Goal: Task Accomplishment & Management: Use online tool/utility

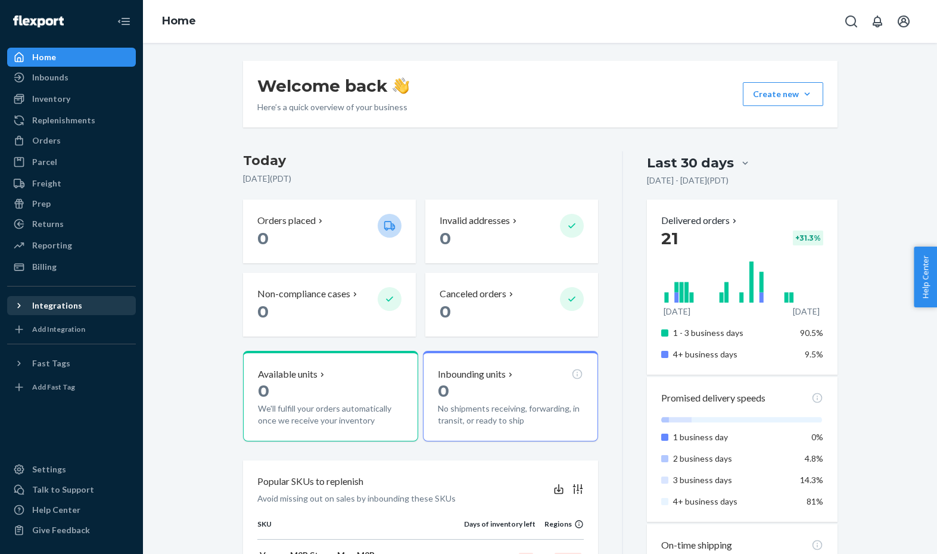
click at [30, 306] on div at bounding box center [22, 306] width 19 height 12
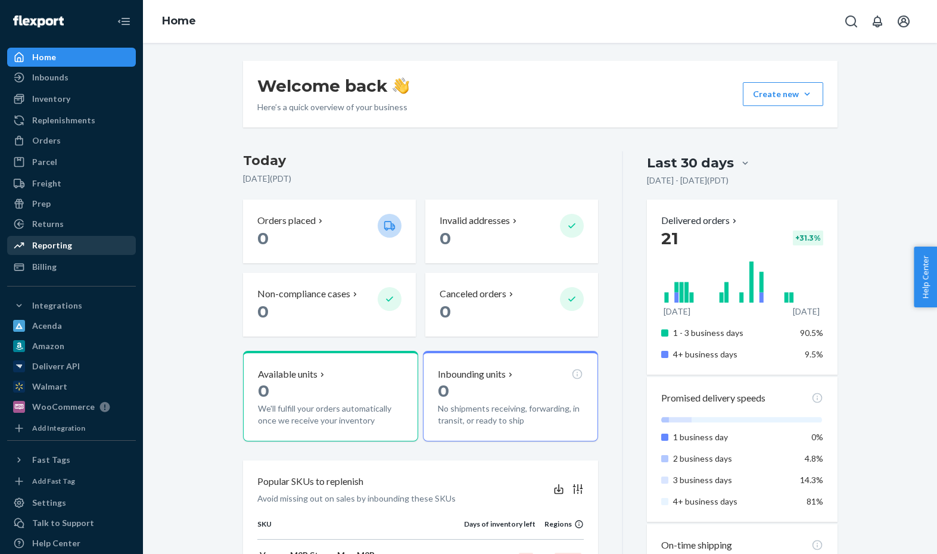
click at [50, 242] on div "Reporting" at bounding box center [52, 245] width 40 height 12
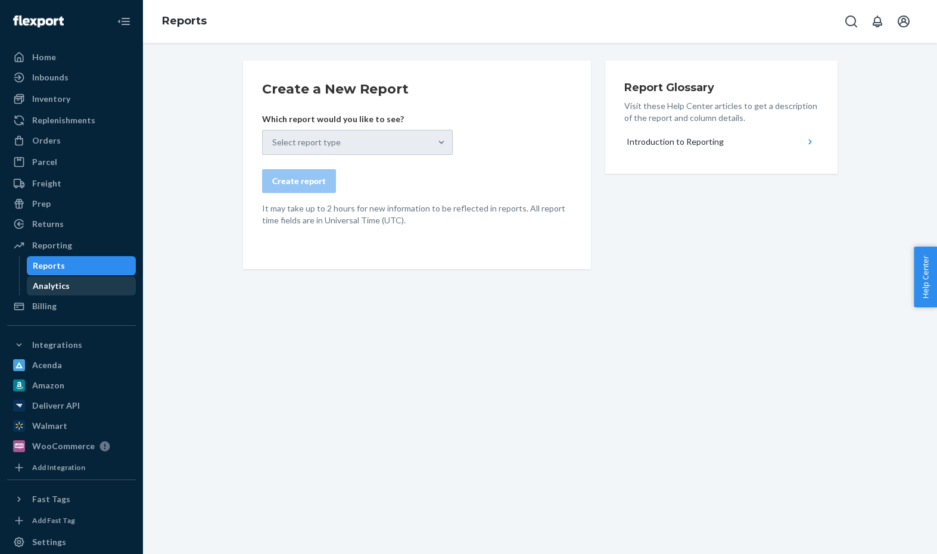
click at [48, 282] on div "Analytics" at bounding box center [51, 286] width 37 height 12
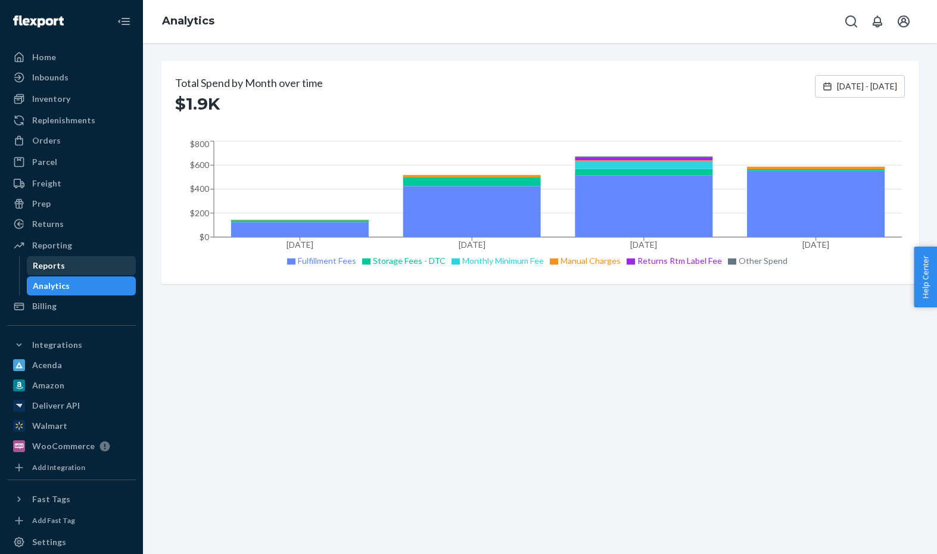
click at [55, 263] on div "Reports" at bounding box center [49, 266] width 32 height 12
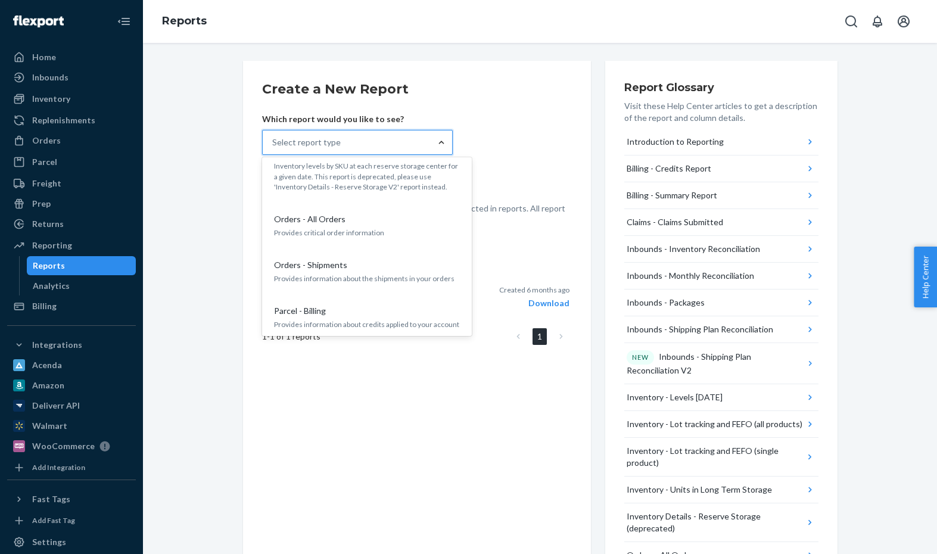
scroll to position [642, 0]
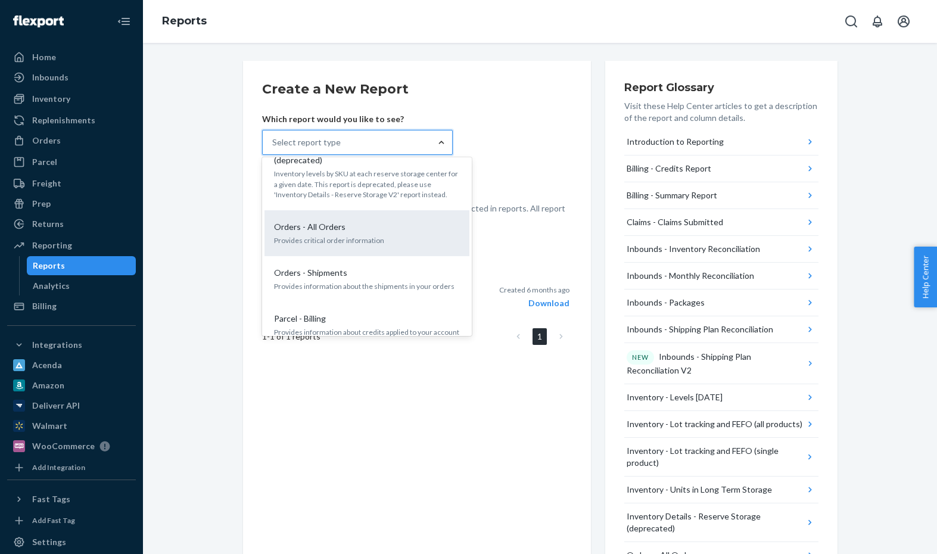
click at [387, 221] on div "Orders - All Orders" at bounding box center [364, 227] width 191 height 12
click at [273, 148] on input "option Orders - All Orders focused, 14 of 27. 27 results available. Use Up and …" at bounding box center [272, 142] width 1 height 12
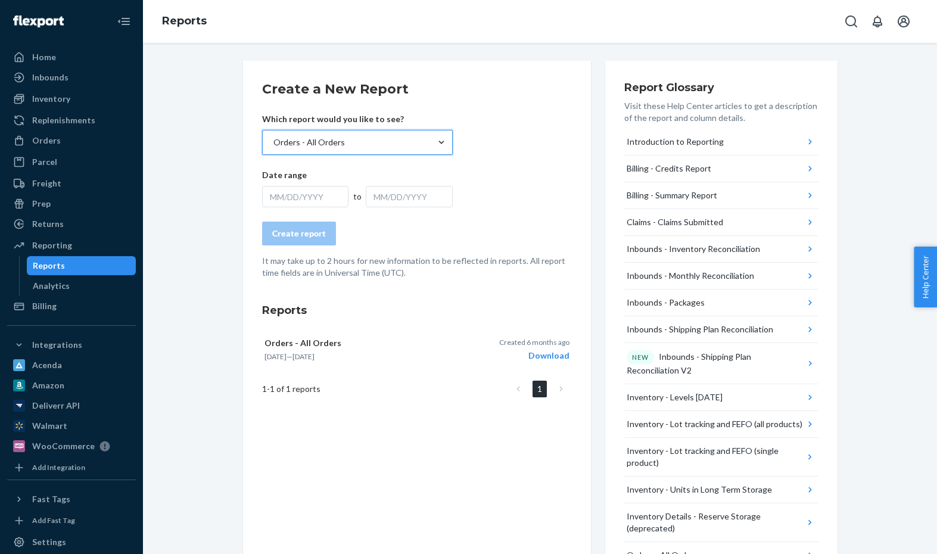
click at [331, 193] on div "MM/DD/YYYY" at bounding box center [305, 196] width 87 height 21
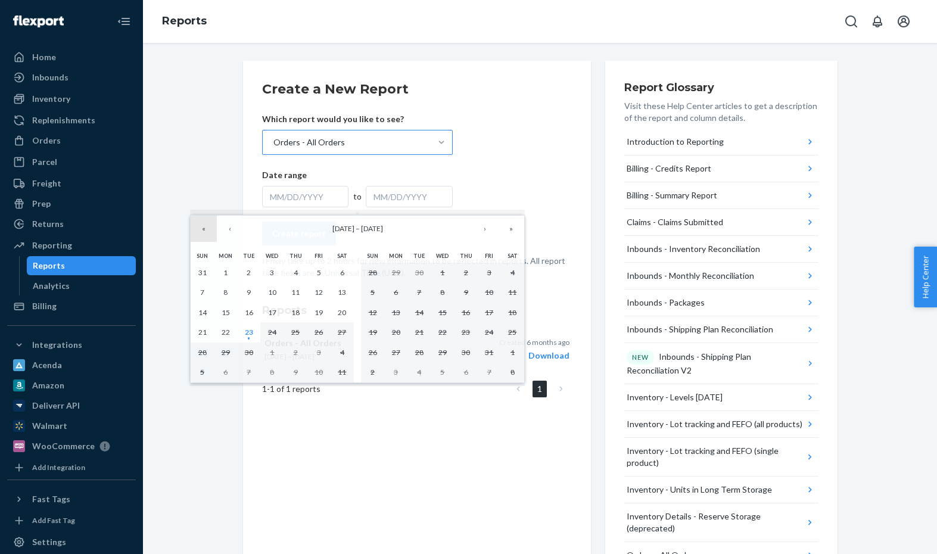
click at [204, 226] on button "«" at bounding box center [204, 229] width 26 height 26
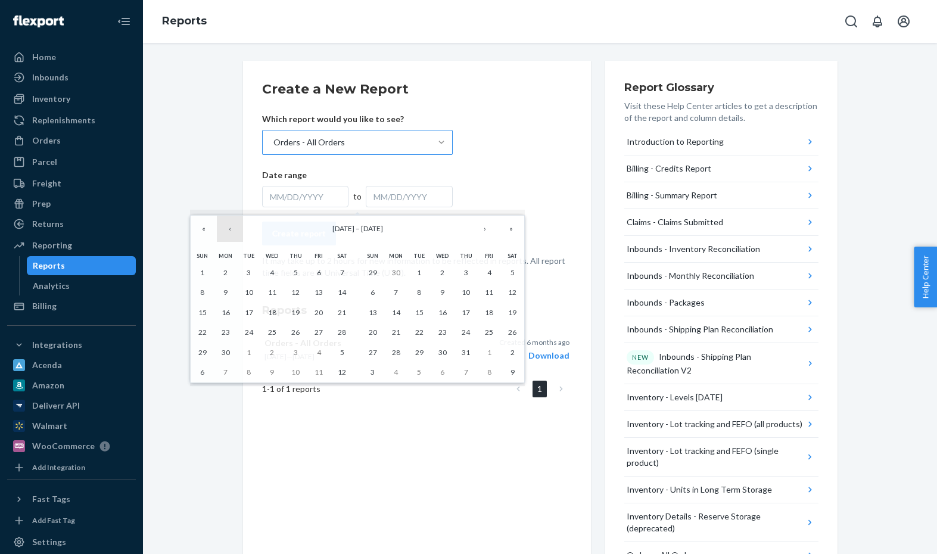
click at [233, 227] on button "‹" at bounding box center [230, 229] width 26 height 26
click at [521, 225] on button "»" at bounding box center [511, 229] width 26 height 26
click at [231, 226] on button "‹" at bounding box center [230, 229] width 26 height 26
click at [205, 270] on button "1" at bounding box center [202, 273] width 23 height 20
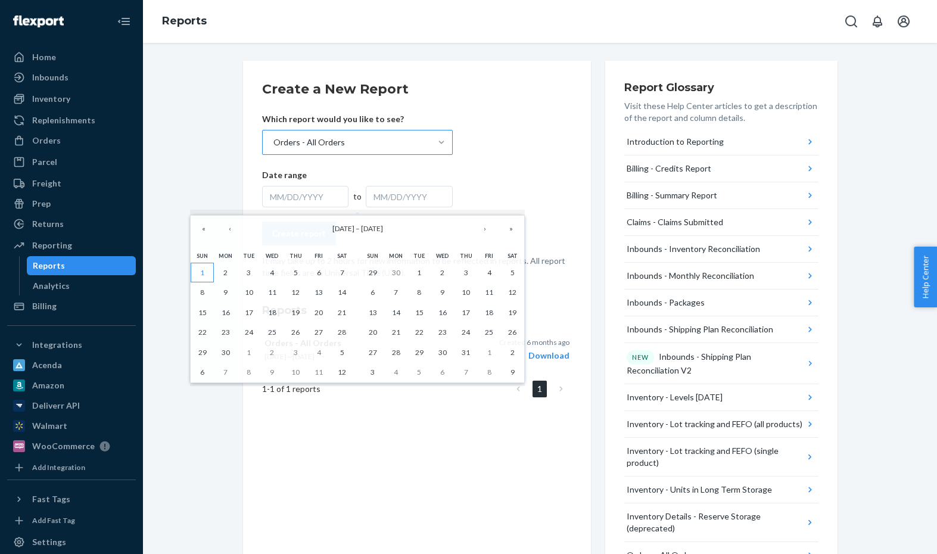
click at [204, 269] on button "1" at bounding box center [202, 273] width 23 height 20
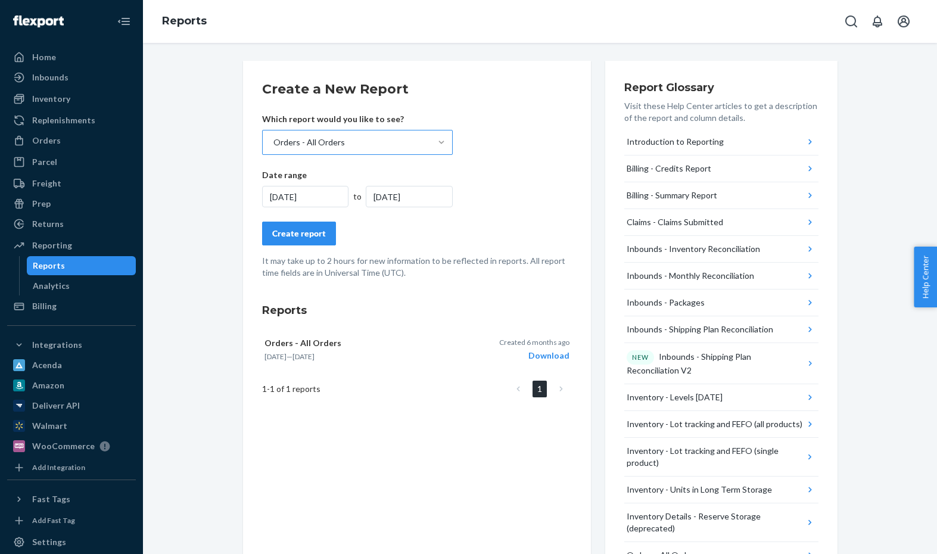
click at [421, 194] on div "6/1/2025" at bounding box center [409, 196] width 87 height 21
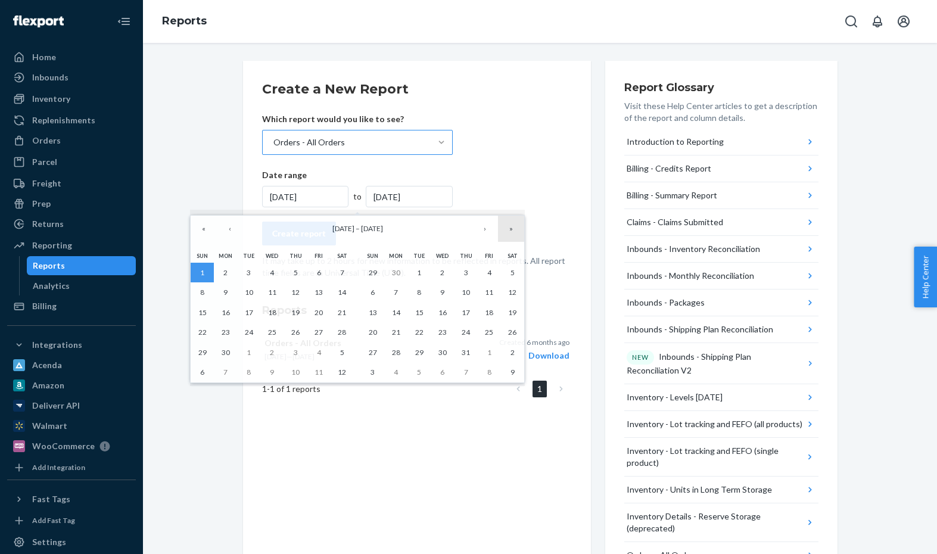
click at [513, 223] on button "»" at bounding box center [511, 229] width 26 height 26
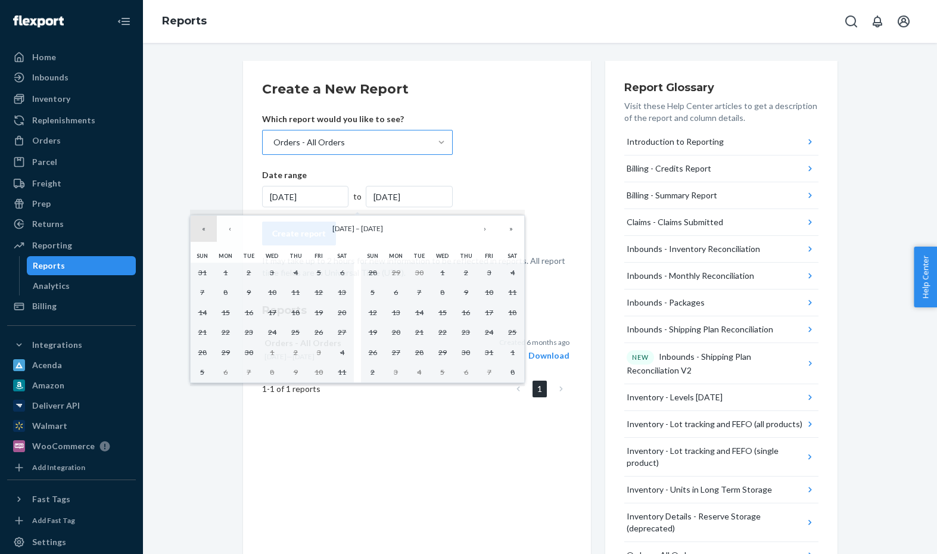
click at [207, 226] on button "«" at bounding box center [204, 229] width 26 height 26
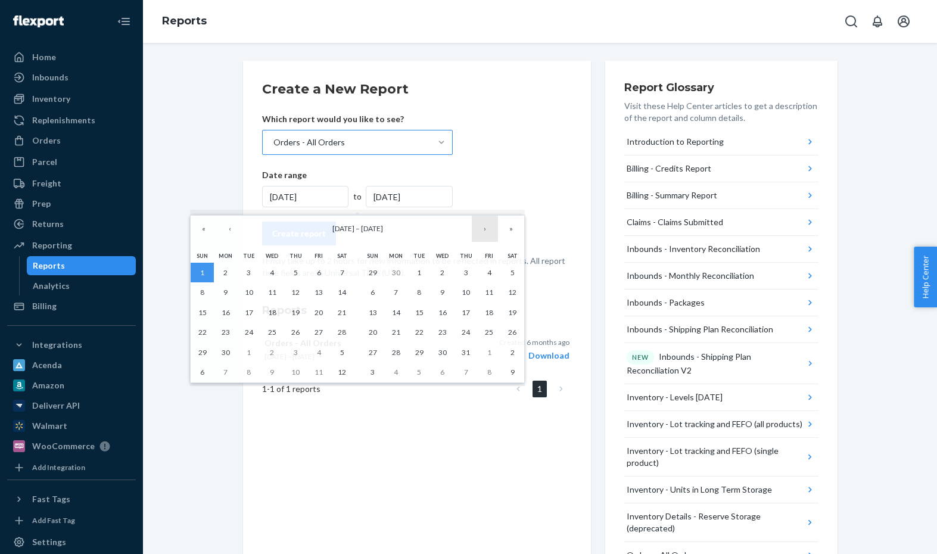
click at [485, 228] on button "›" at bounding box center [485, 229] width 26 height 26
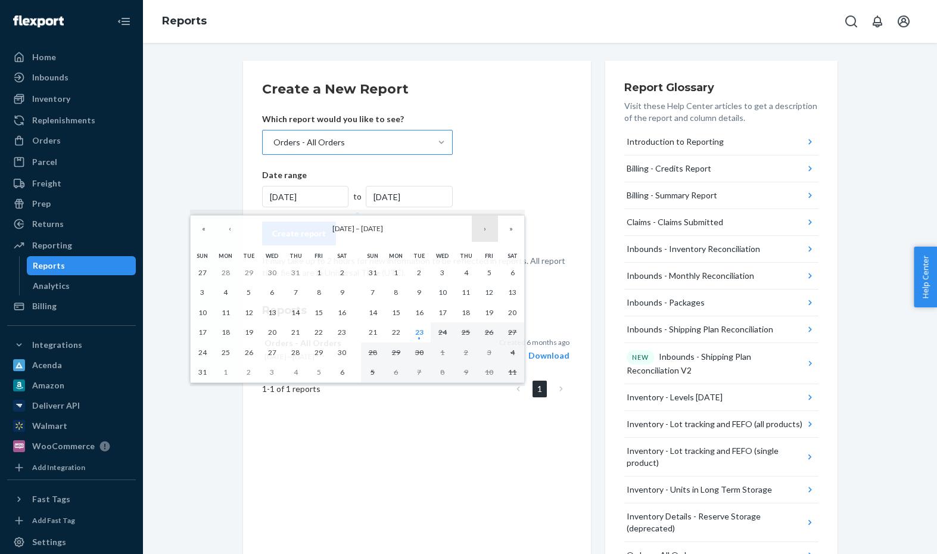
click at [485, 228] on button "›" at bounding box center [485, 229] width 26 height 26
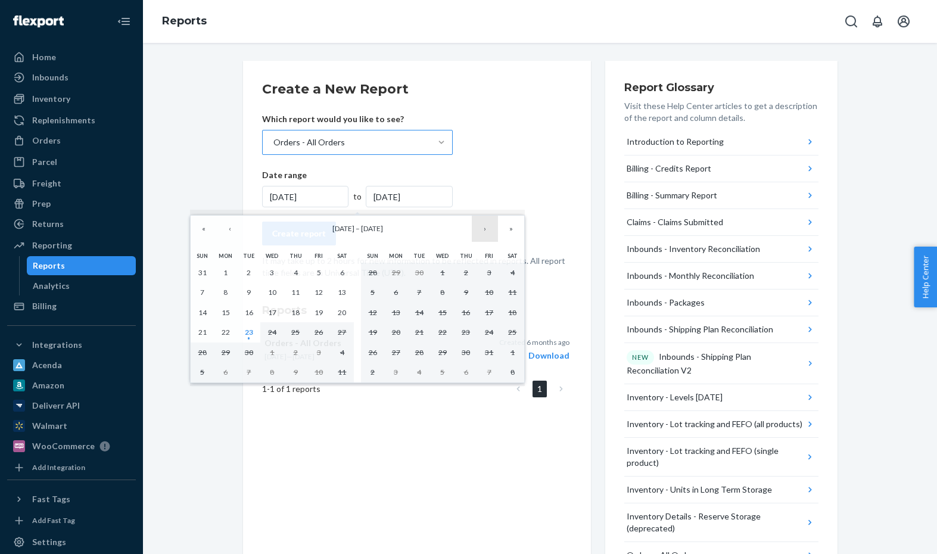
click at [485, 228] on button "›" at bounding box center [485, 229] width 26 height 26
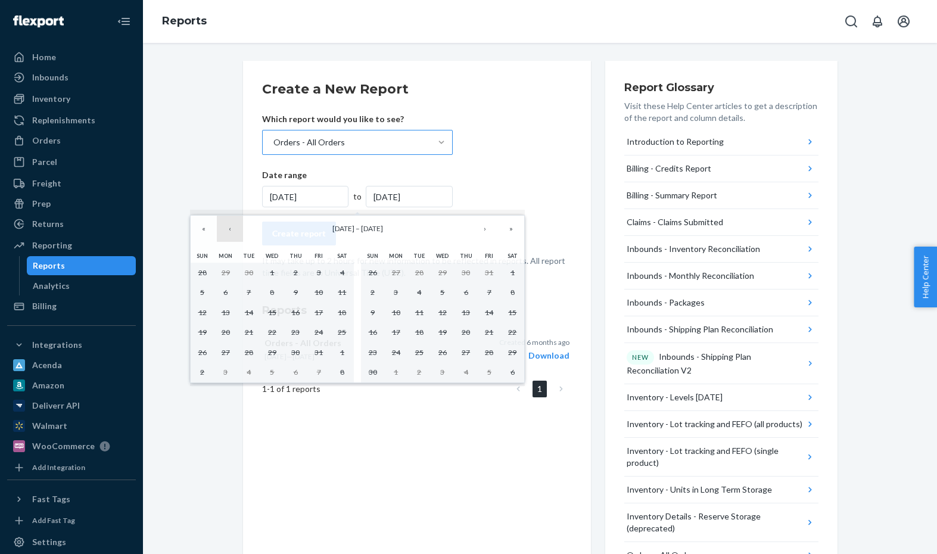
click at [231, 232] on button "‹" at bounding box center [230, 229] width 26 height 26
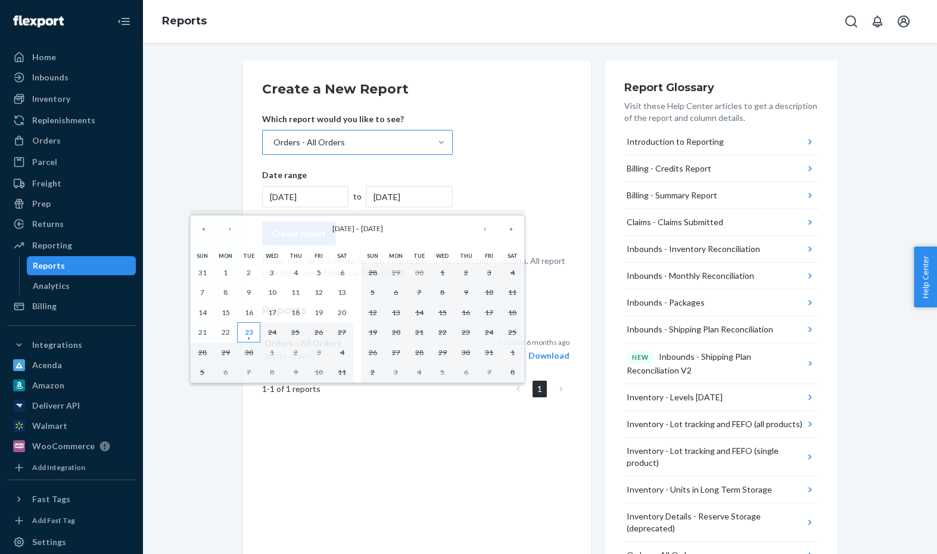
click at [248, 328] on abbr "23" at bounding box center [249, 332] width 8 height 9
click at [248, 330] on abbr "23" at bounding box center [249, 332] width 8 height 9
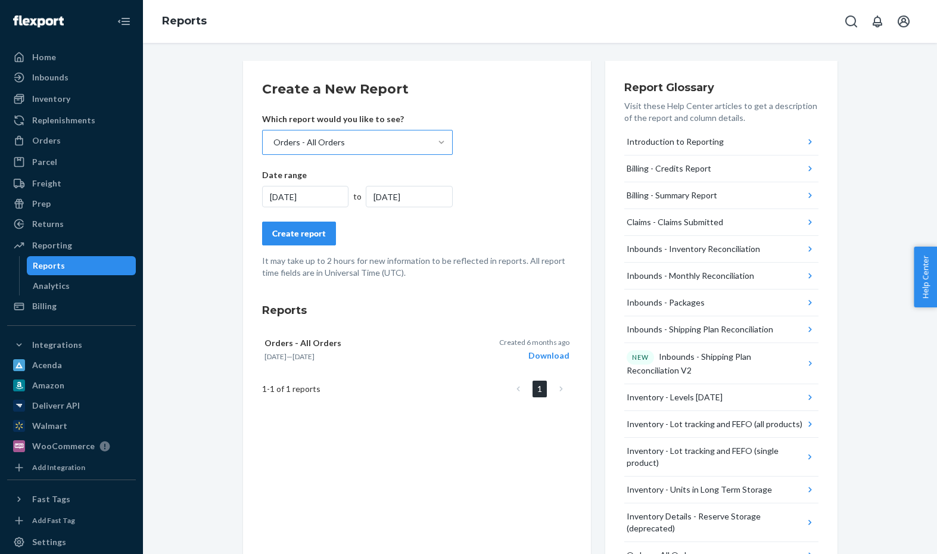
click at [313, 196] on div "[DATE]" at bounding box center [305, 196] width 87 height 21
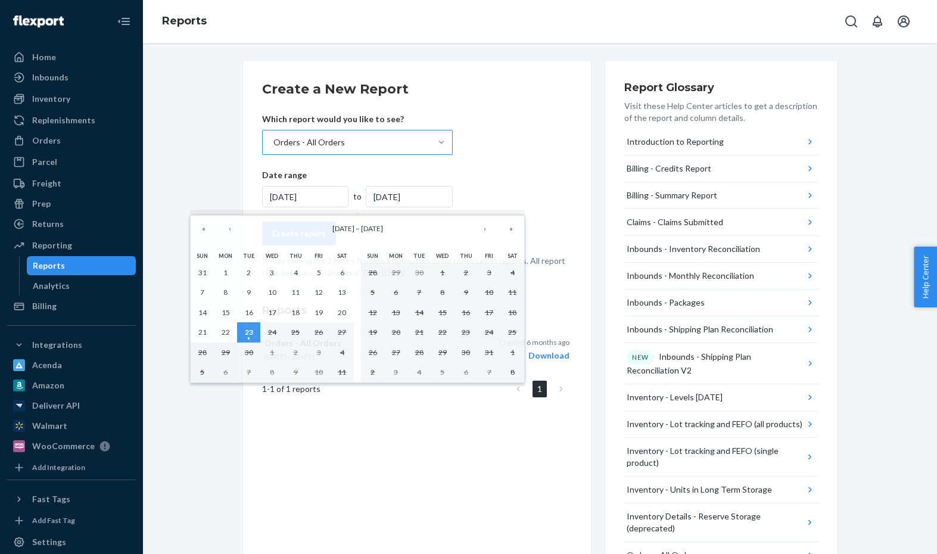
click at [313, 196] on div "[DATE]" at bounding box center [305, 196] width 87 height 21
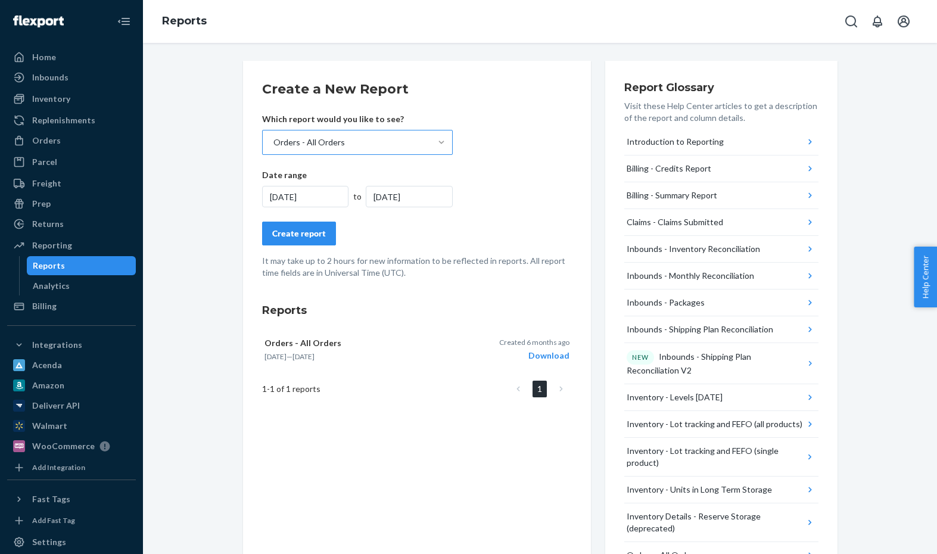
click at [313, 196] on div "[DATE]" at bounding box center [305, 196] width 87 height 21
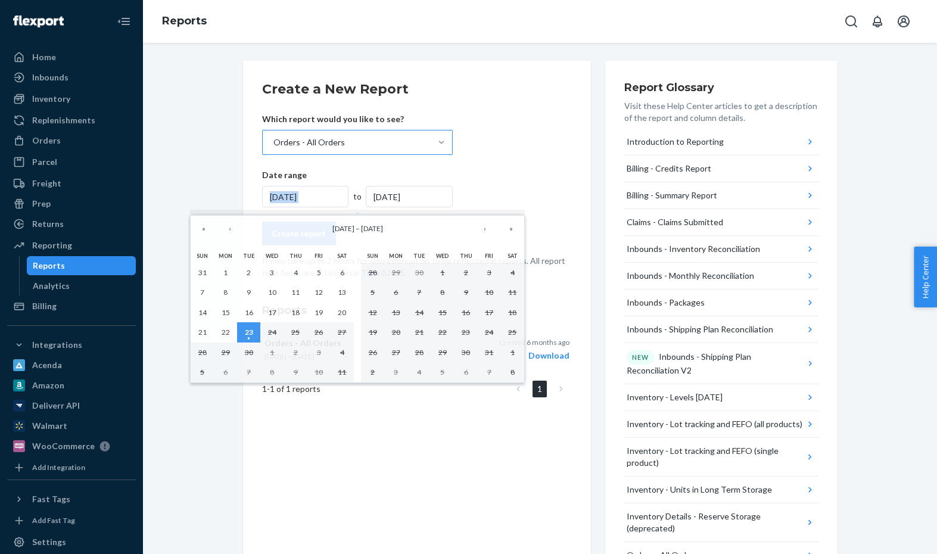
click at [313, 196] on div "[DATE]" at bounding box center [305, 196] width 87 height 21
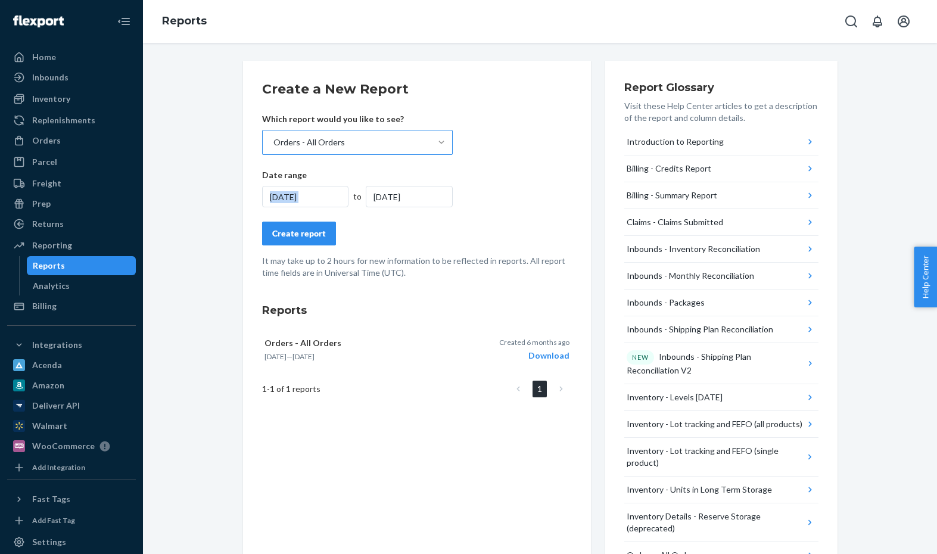
click at [313, 196] on div "[DATE]" at bounding box center [305, 196] width 87 height 21
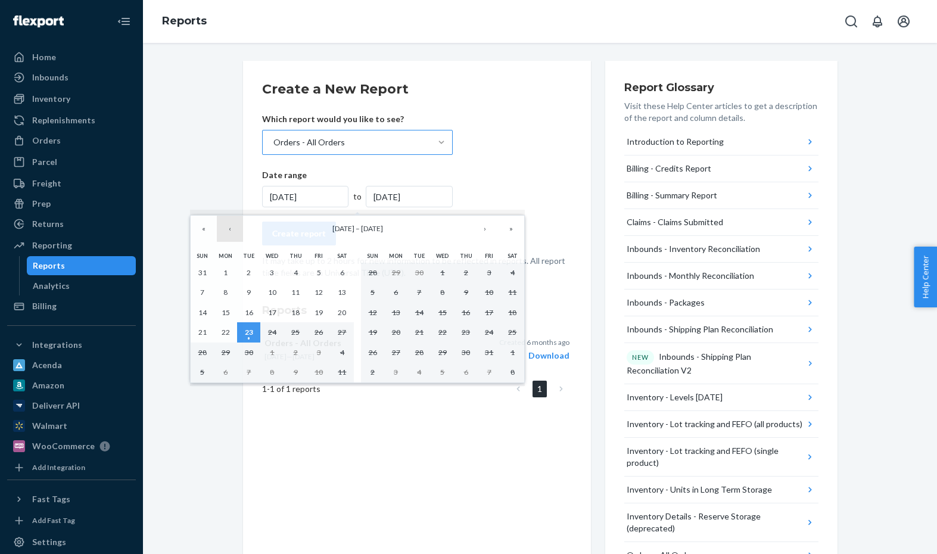
click at [226, 230] on button "‹" at bounding box center [230, 229] width 26 height 26
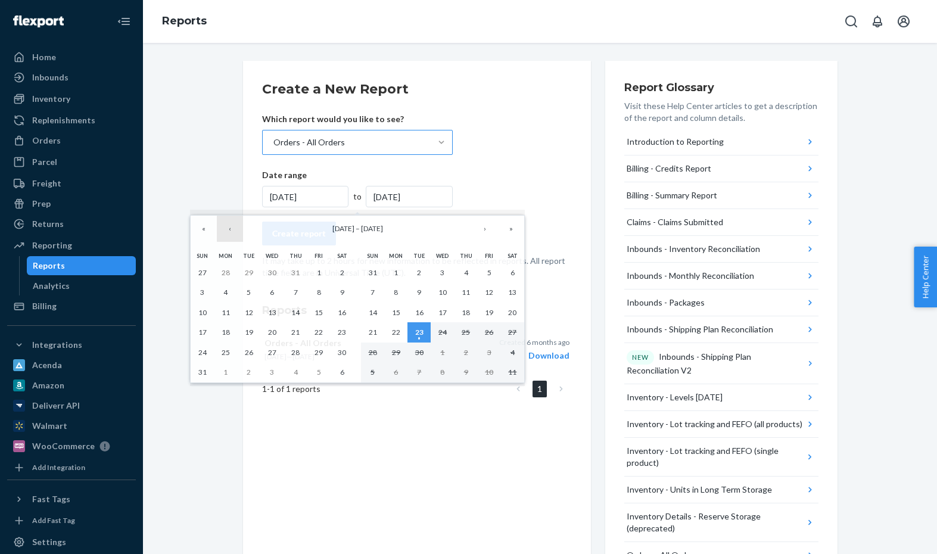
click at [226, 230] on button "‹" at bounding box center [230, 229] width 26 height 26
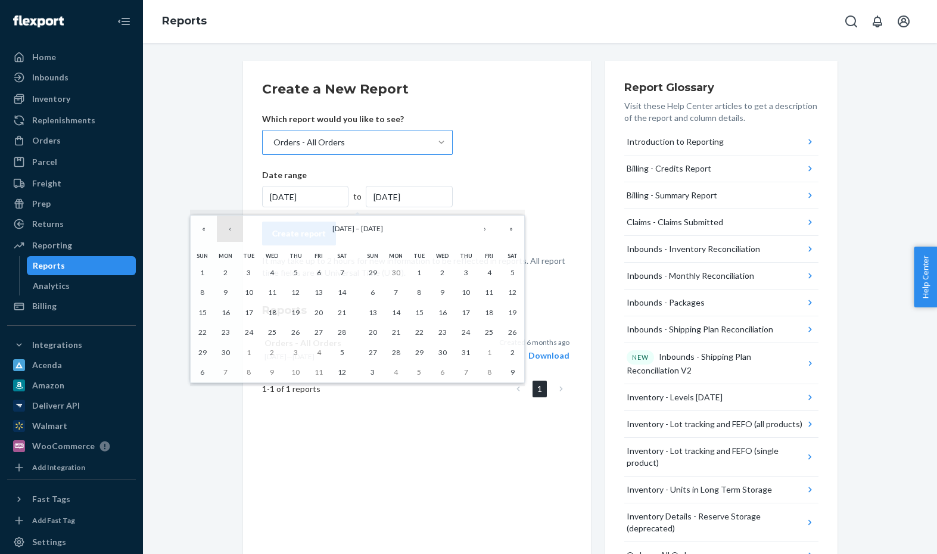
click at [226, 230] on button "‹" at bounding box center [230, 229] width 26 height 26
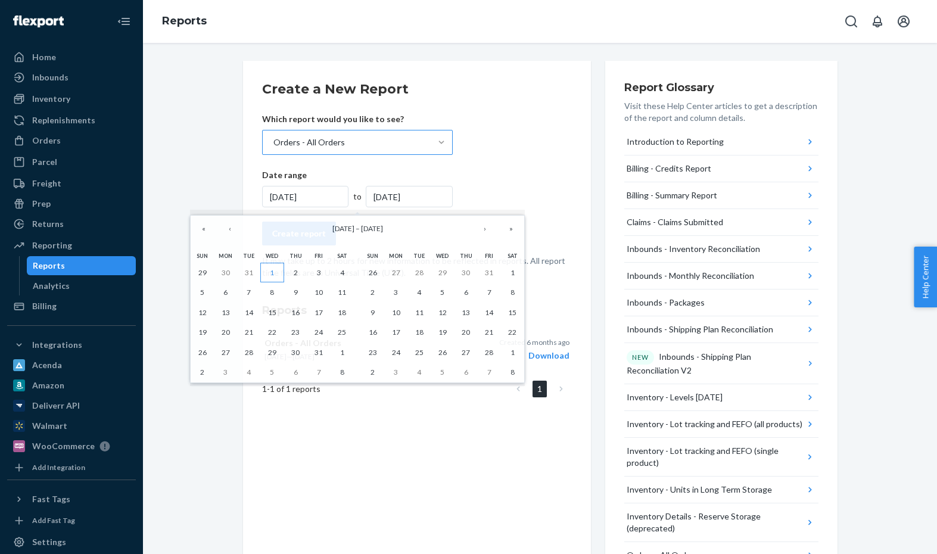
click at [270, 269] on abbr "1" at bounding box center [272, 272] width 4 height 9
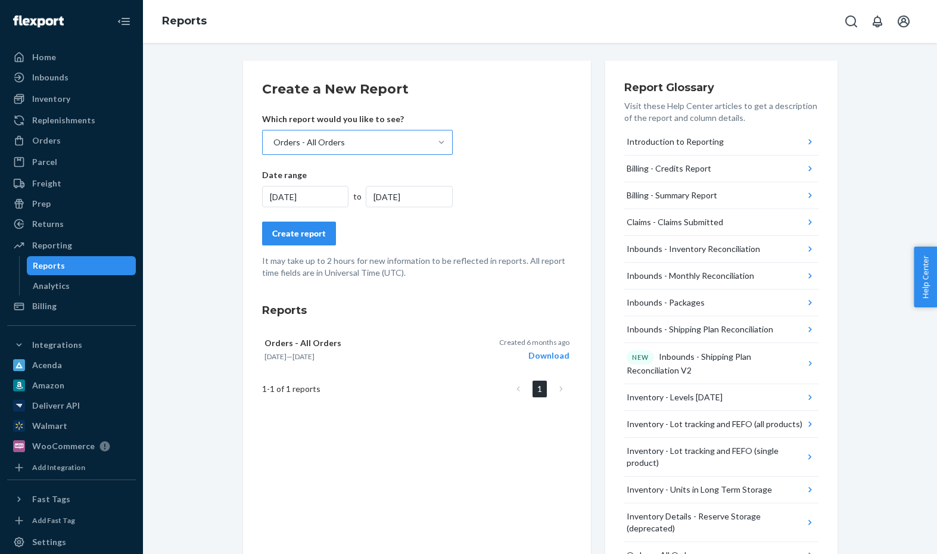
click at [317, 426] on div "Create a New Report Which report would you like to see? Orders - All Orders Dat…" at bounding box center [417, 516] width 348 height 911
click at [312, 196] on div "[DATE]" at bounding box center [305, 196] width 87 height 21
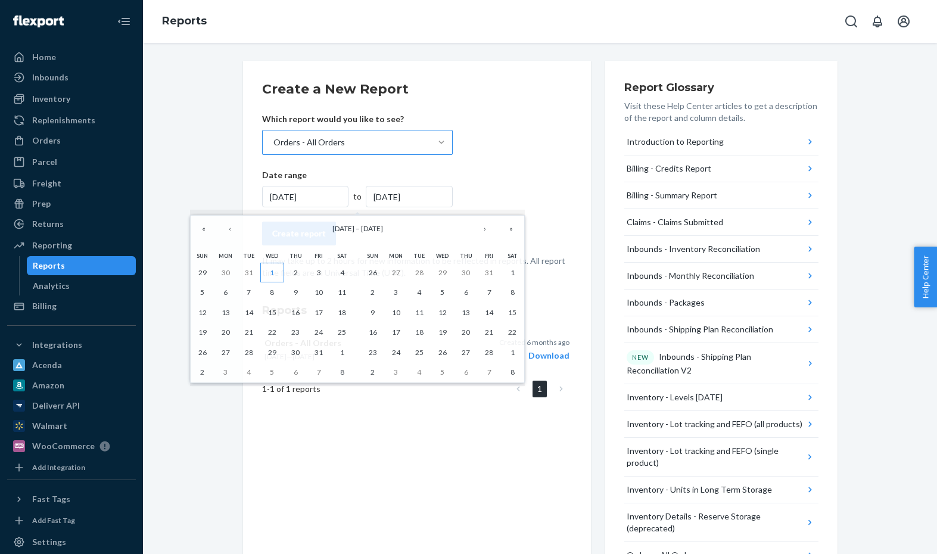
click at [273, 272] on abbr "1" at bounding box center [272, 272] width 4 height 9
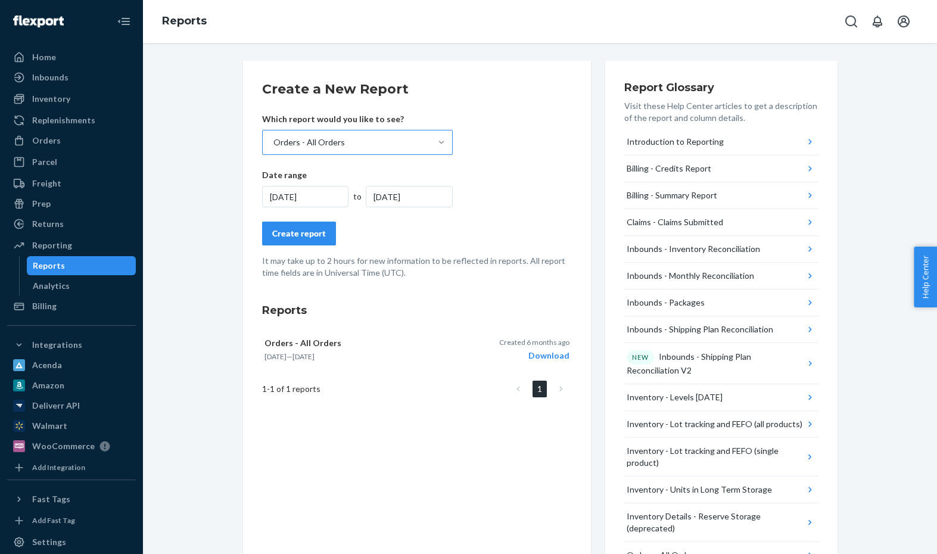
click at [430, 196] on div "[DATE]" at bounding box center [409, 196] width 87 height 21
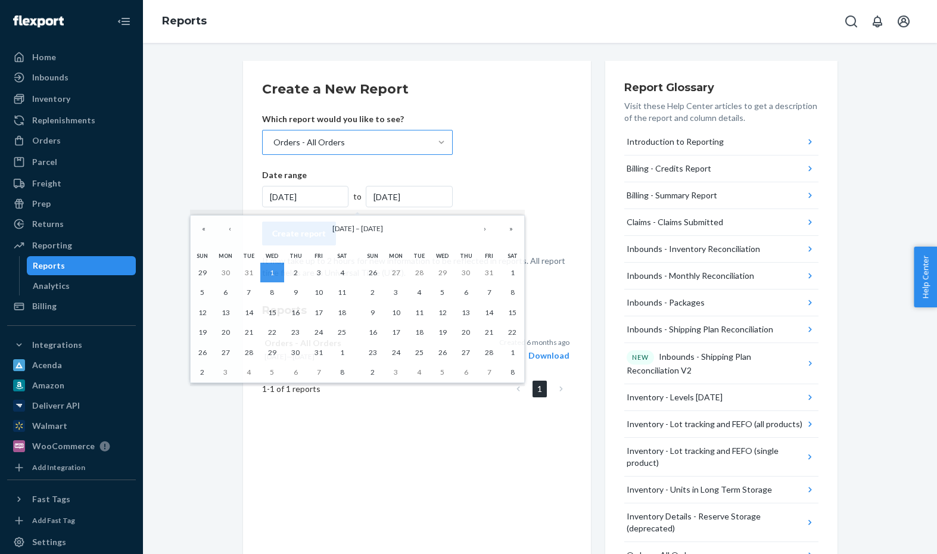
click at [435, 193] on div "[DATE]" at bounding box center [409, 196] width 87 height 21
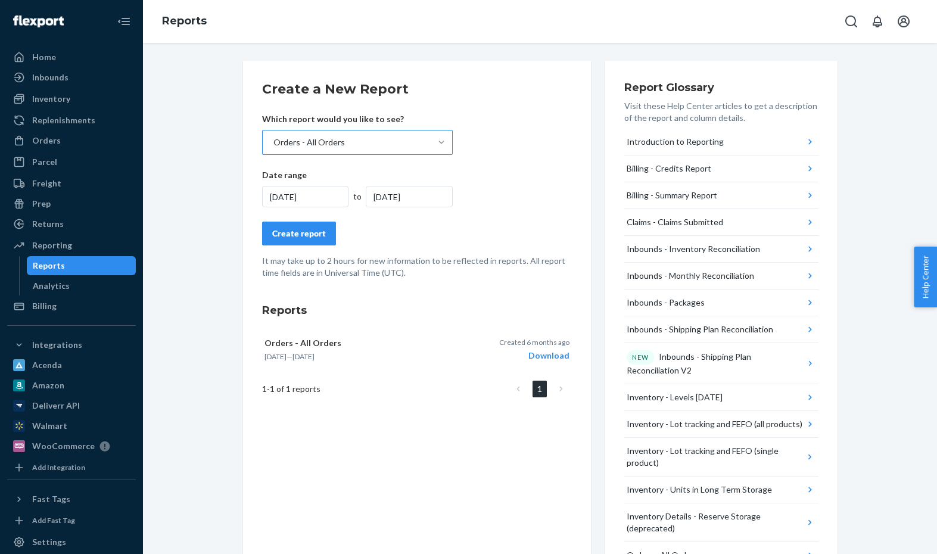
click at [435, 193] on div "[DATE]" at bounding box center [409, 196] width 87 height 21
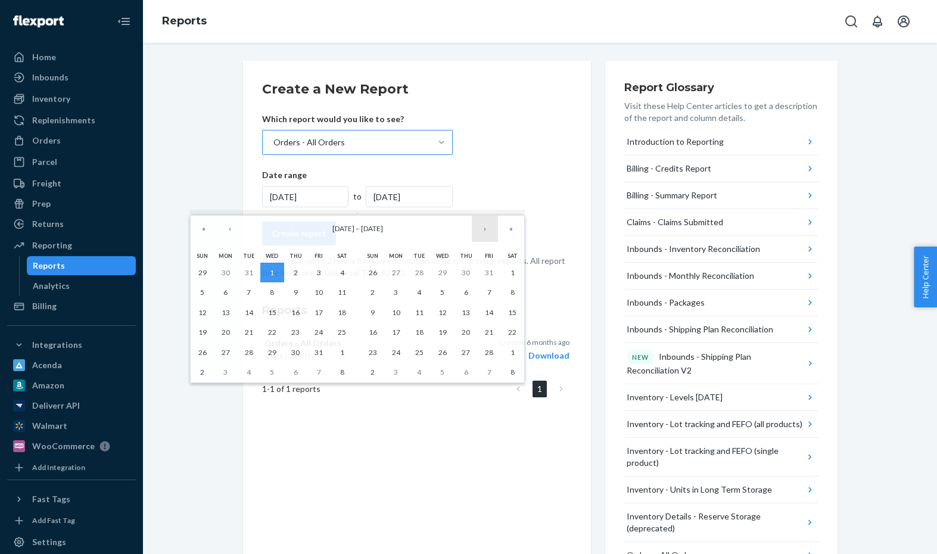
click at [483, 229] on button "›" at bounding box center [485, 229] width 26 height 26
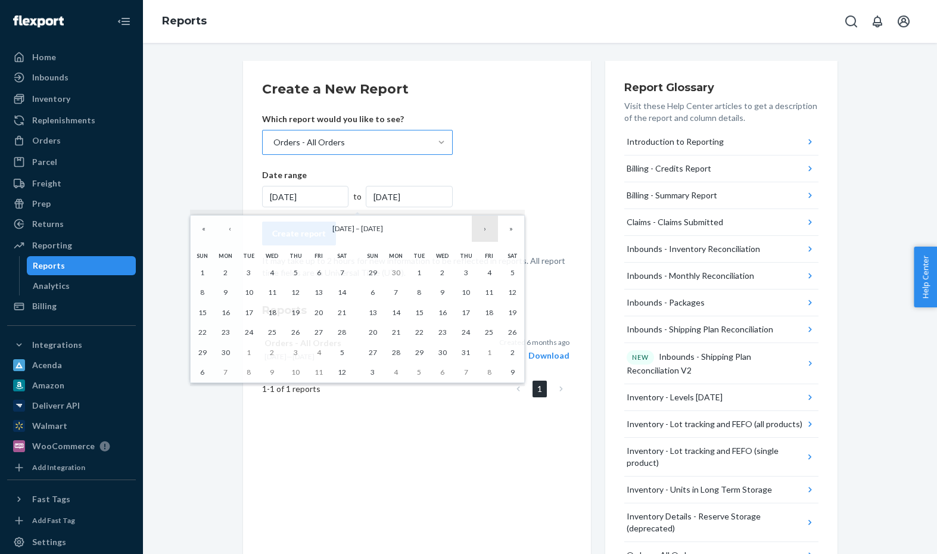
click at [483, 229] on button "›" at bounding box center [485, 229] width 26 height 26
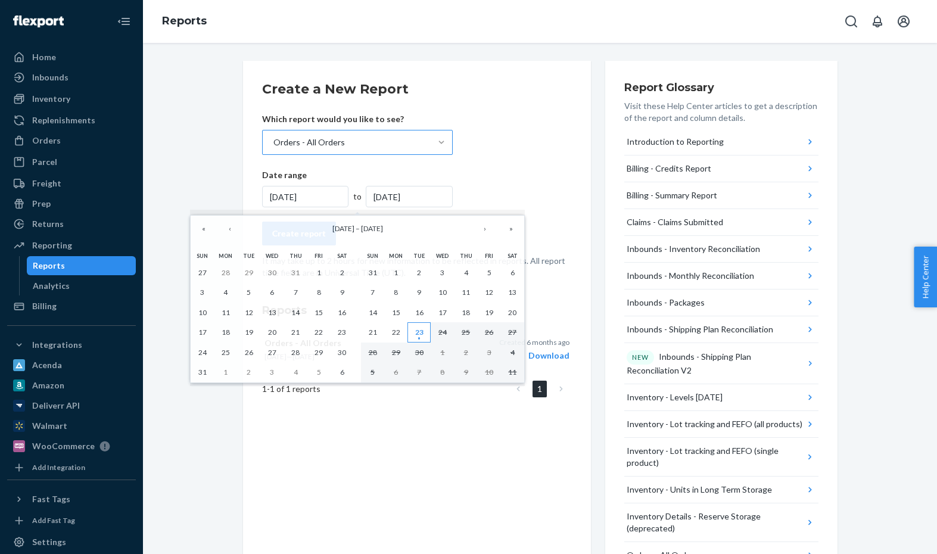
click at [422, 331] on abbr "23" at bounding box center [419, 332] width 8 height 9
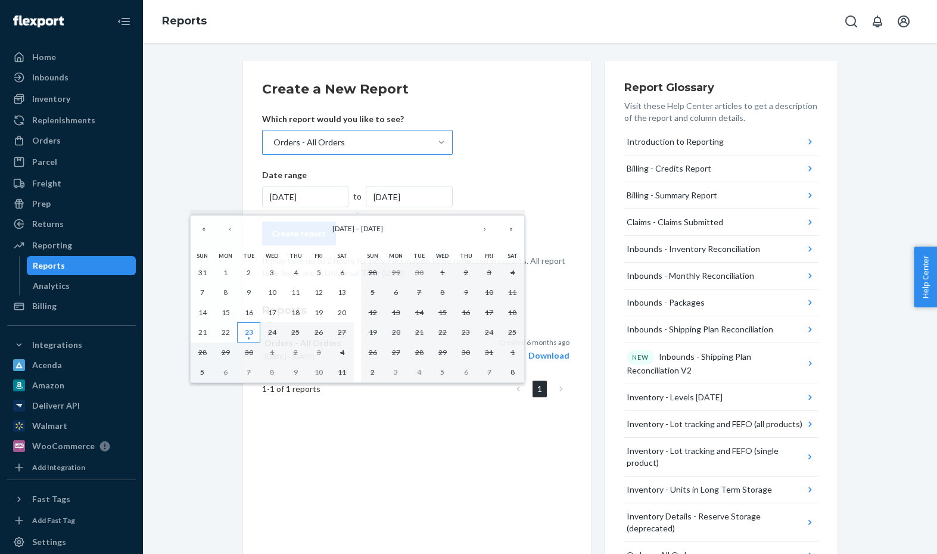
click at [248, 330] on abbr "23" at bounding box center [249, 332] width 8 height 9
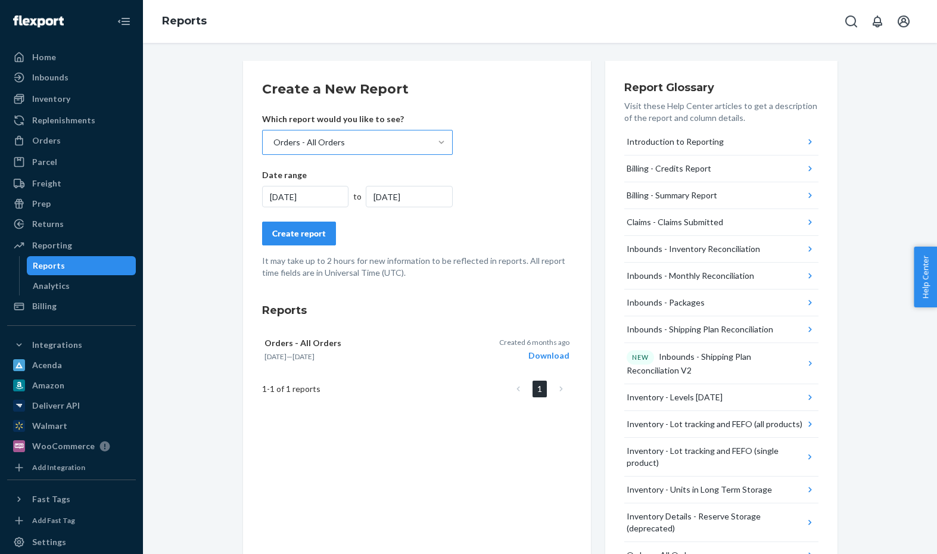
click at [278, 193] on div "[DATE]" at bounding box center [305, 196] width 87 height 21
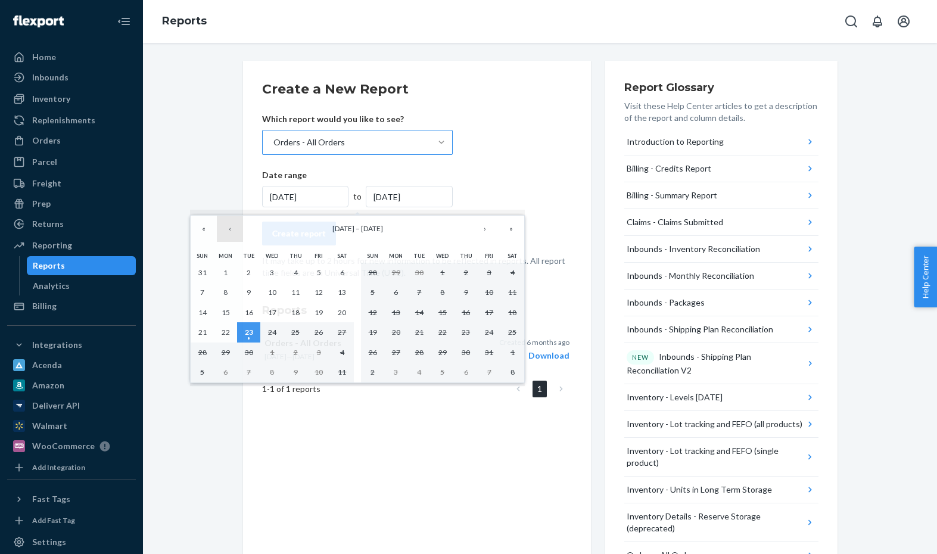
click at [232, 226] on button "‹" at bounding box center [230, 229] width 26 height 26
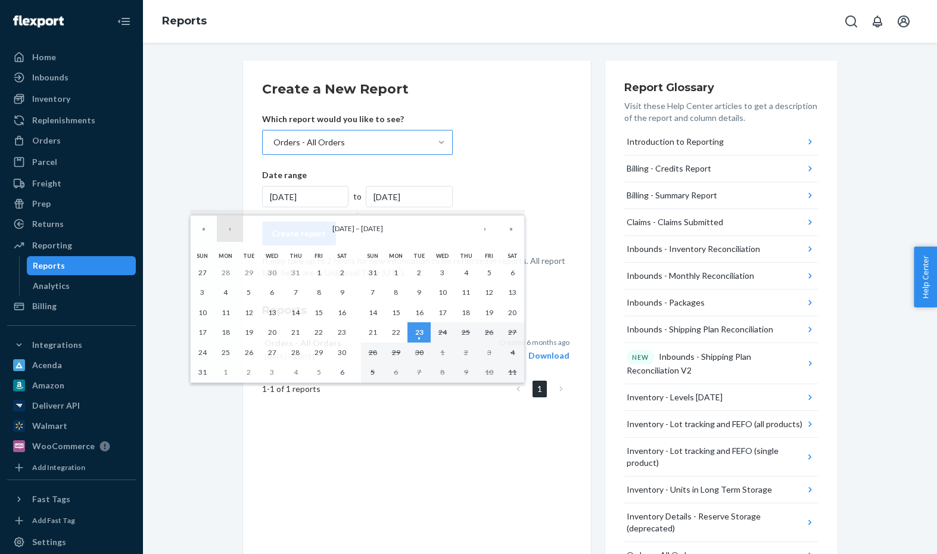
click at [232, 226] on button "‹" at bounding box center [230, 229] width 26 height 26
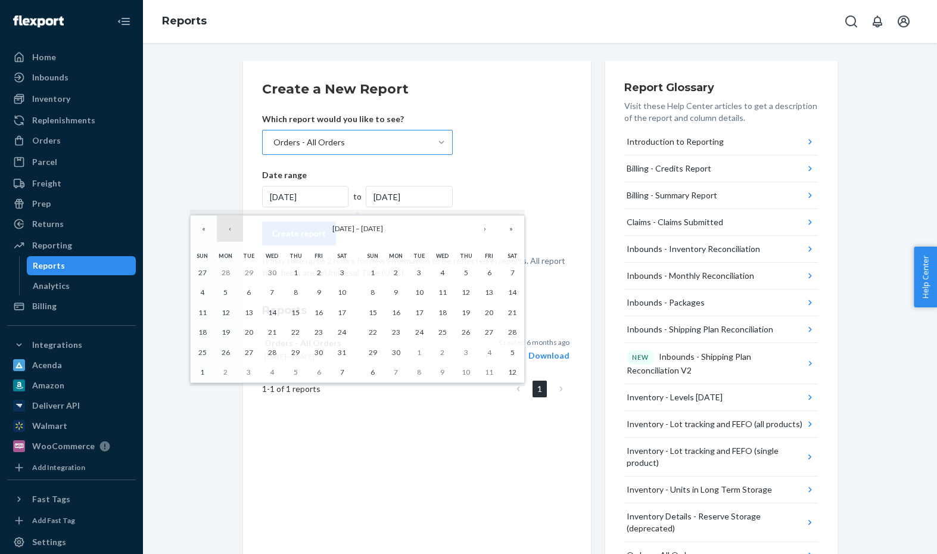
click at [232, 226] on button "‹" at bounding box center [230, 229] width 26 height 26
click at [273, 270] on abbr "1" at bounding box center [272, 272] width 4 height 9
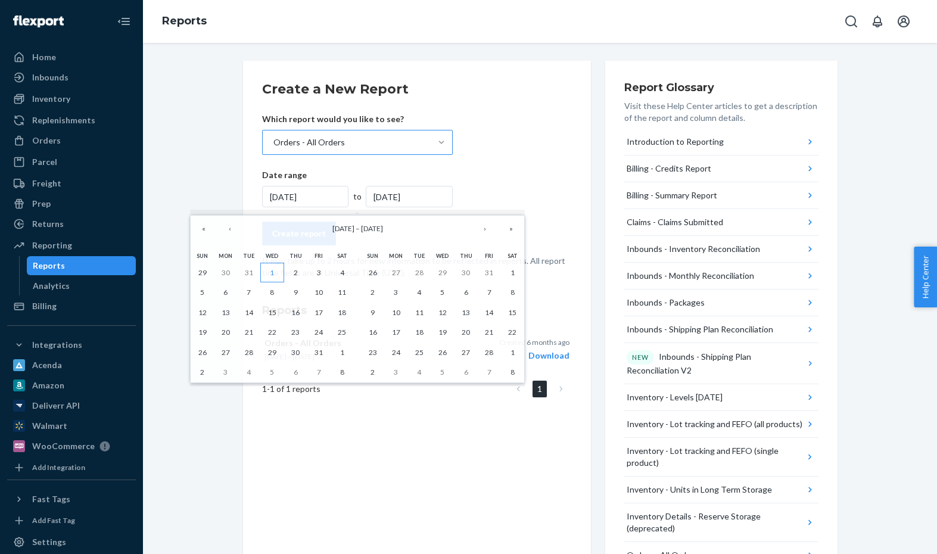
click at [273, 270] on abbr "1" at bounding box center [272, 272] width 4 height 9
click at [273, 270] on p "It may take up to 2 hours for new information to be reflected in reports. All r…" at bounding box center [417, 267] width 310 height 24
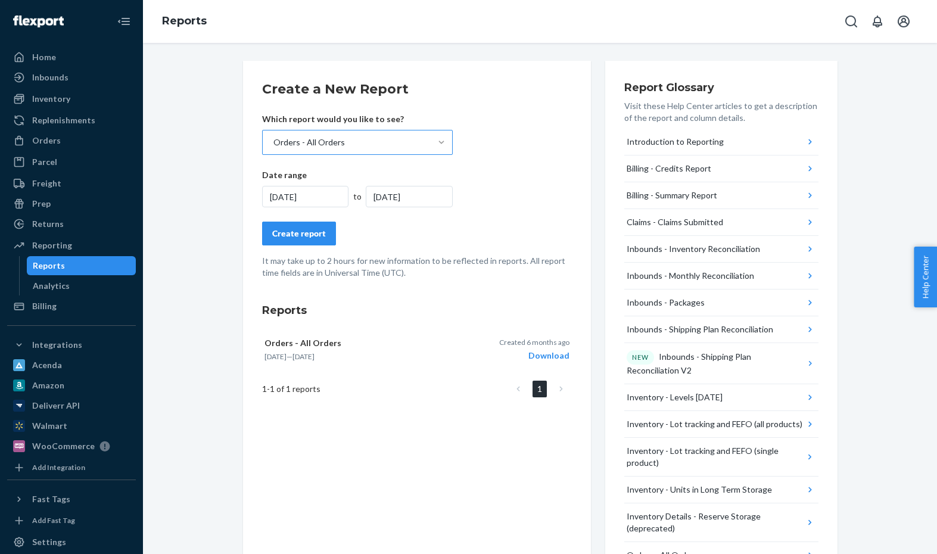
click at [387, 264] on p "It may take up to 2 hours for new information to be reflected in reports. All r…" at bounding box center [417, 267] width 310 height 24
click at [416, 191] on div "[DATE]" at bounding box center [409, 196] width 87 height 21
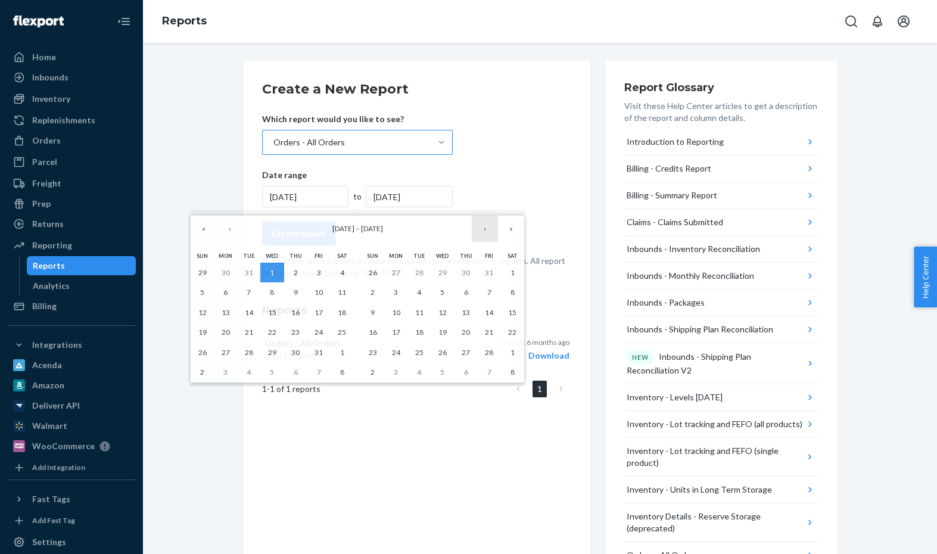
click at [483, 230] on button "›" at bounding box center [485, 229] width 26 height 26
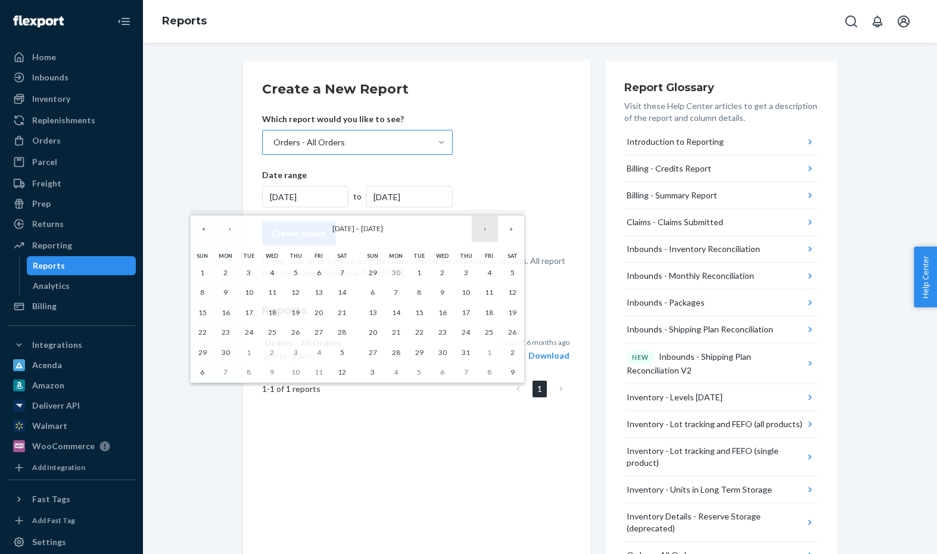
click at [483, 230] on button "›" at bounding box center [485, 229] width 26 height 26
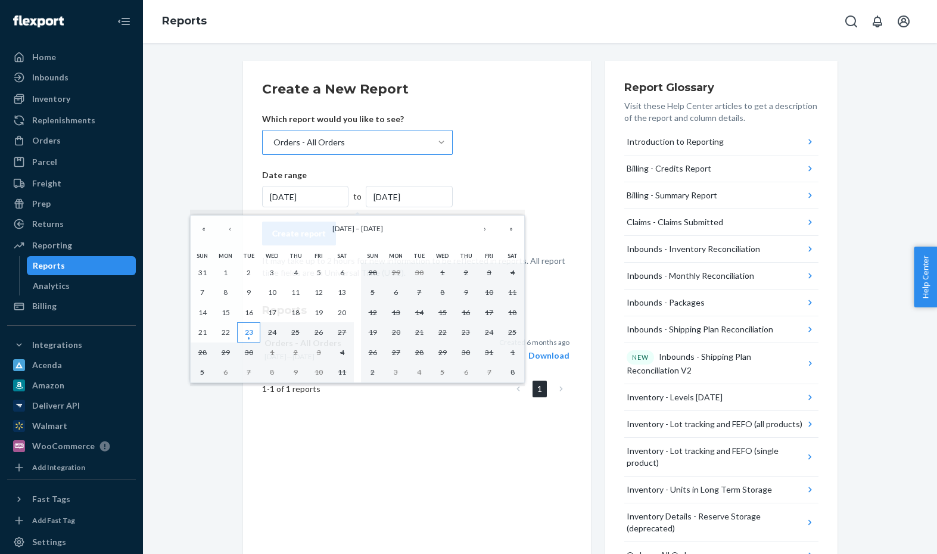
click at [250, 335] on abbr "23" at bounding box center [249, 332] width 8 height 9
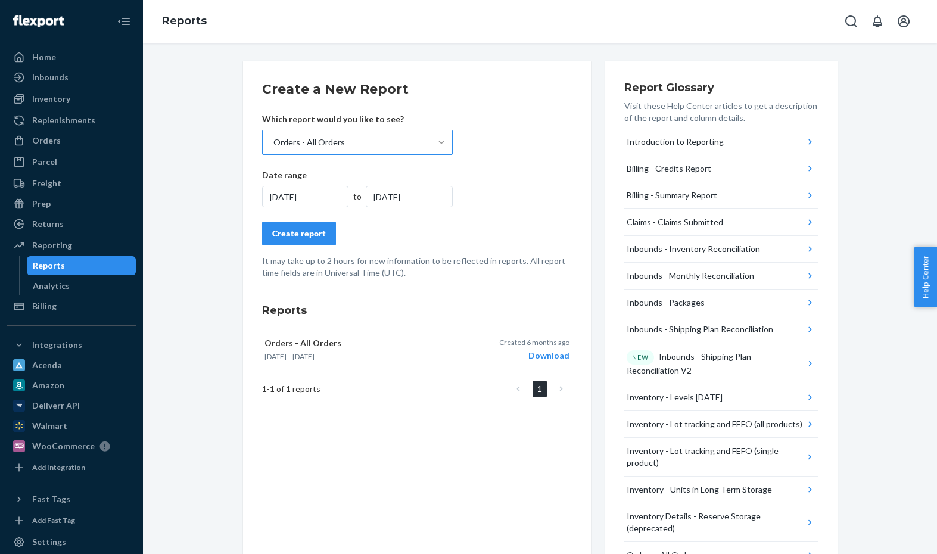
click at [304, 232] on div "Create report" at bounding box center [299, 234] width 54 height 12
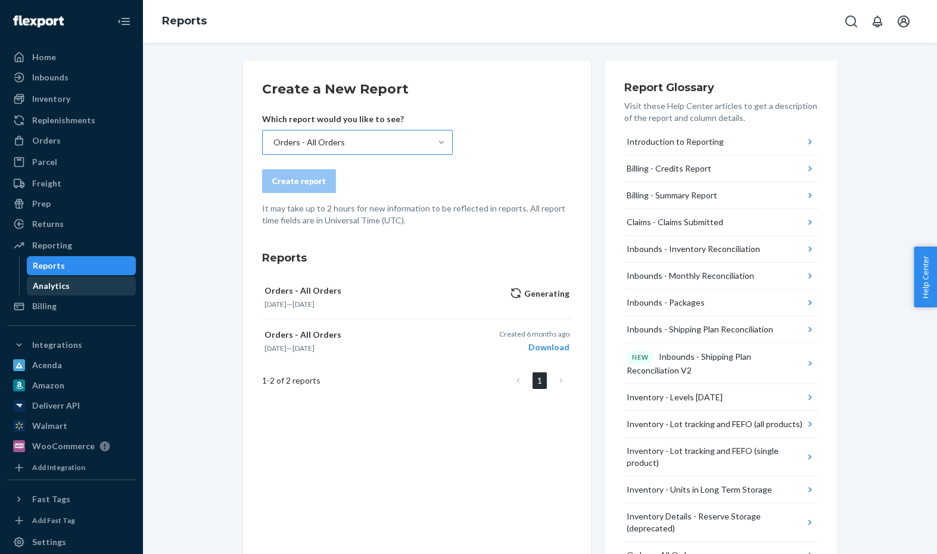
click at [56, 285] on div "Analytics" at bounding box center [51, 286] width 37 height 12
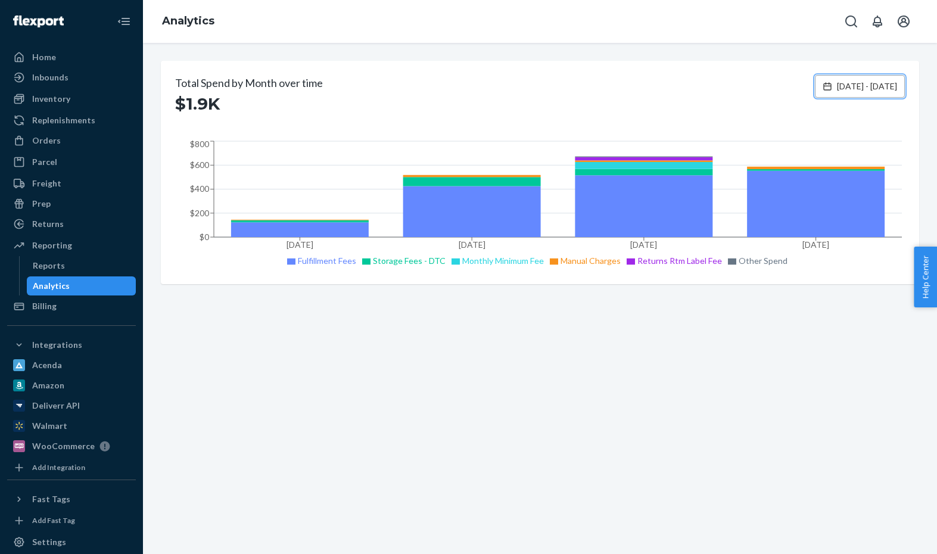
click at [851, 85] on span "[DATE] - [DATE]" at bounding box center [867, 86] width 60 height 12
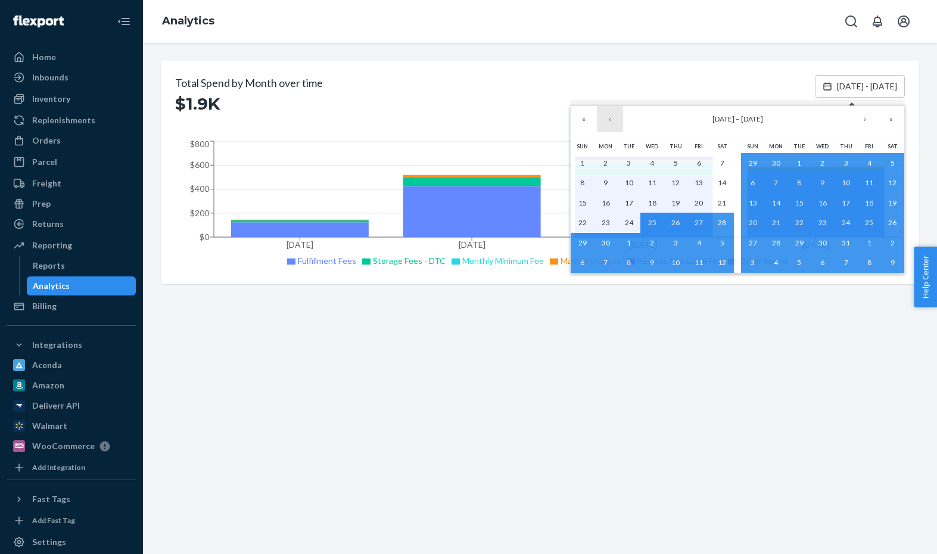
click at [608, 120] on button "‹" at bounding box center [610, 119] width 26 height 26
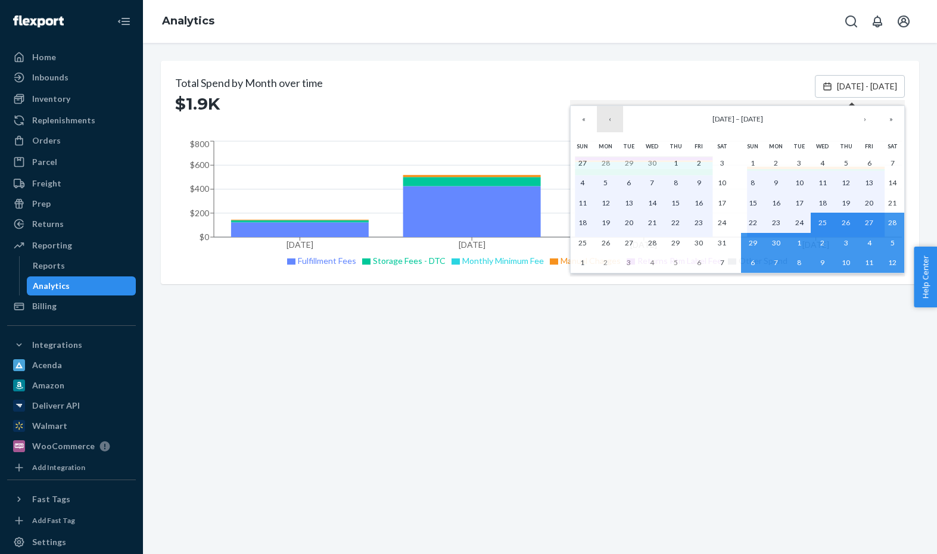
click at [608, 120] on button "‹" at bounding box center [610, 119] width 26 height 26
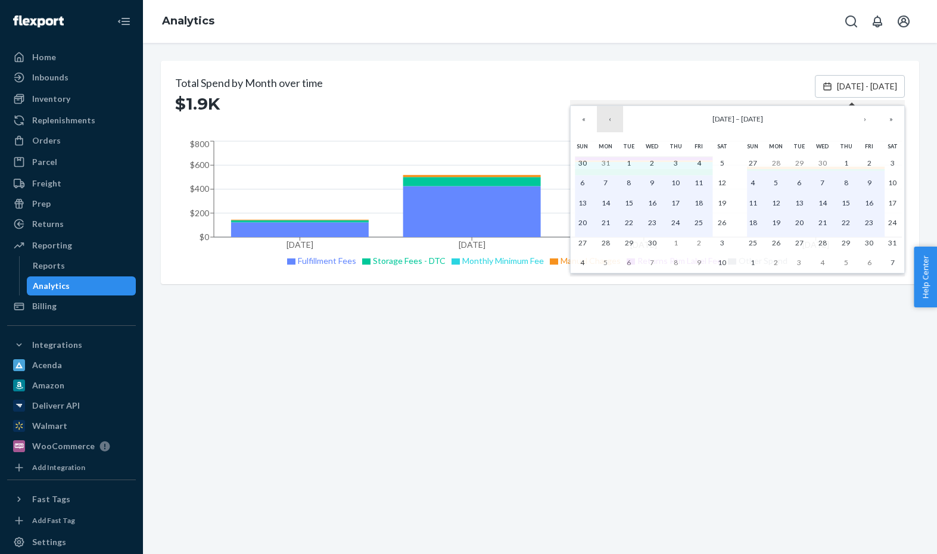
click at [608, 120] on button "‹" at bounding box center [610, 119] width 26 height 26
click at [606, 120] on button "‹" at bounding box center [610, 119] width 26 height 26
click at [645, 162] on button "1" at bounding box center [651, 163] width 23 height 20
click at [650, 162] on abbr "1" at bounding box center [652, 162] width 4 height 9
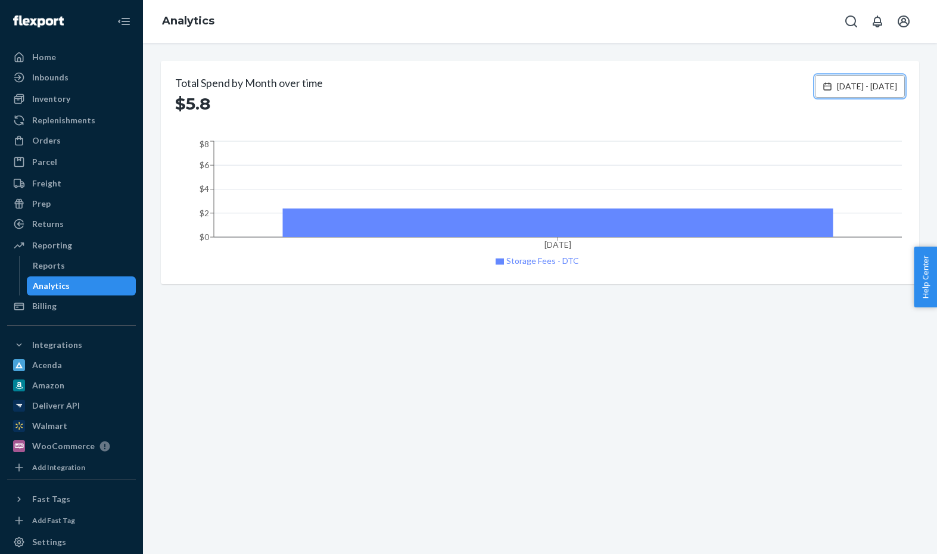
click at [877, 83] on span "Jan 1, 2025 - Jan 1, 2025" at bounding box center [867, 86] width 60 height 12
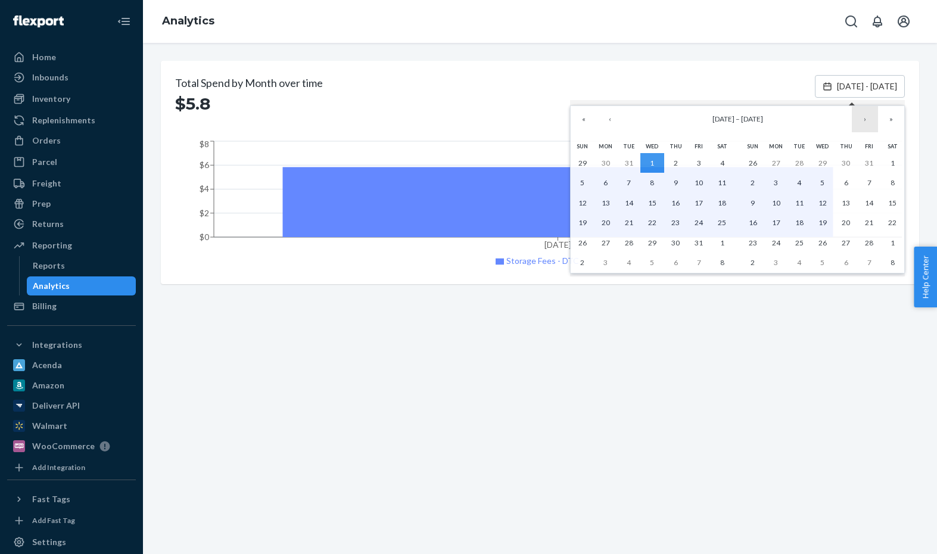
click at [867, 118] on button "›" at bounding box center [865, 119] width 26 height 26
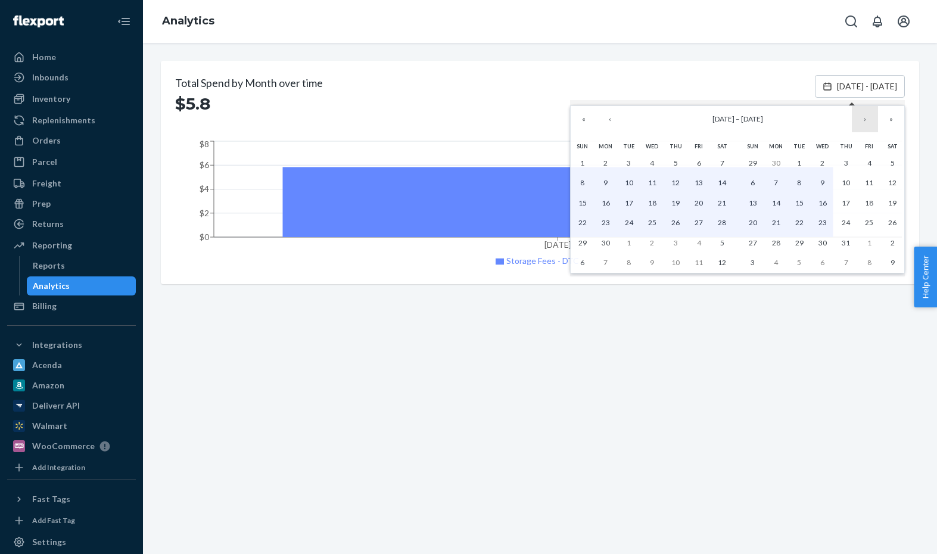
click at [867, 118] on button "›" at bounding box center [865, 119] width 26 height 26
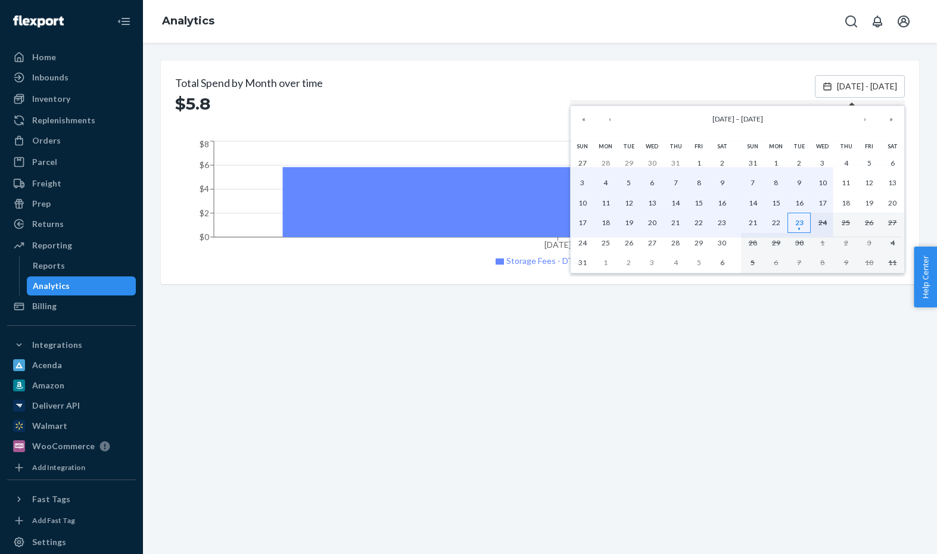
click at [798, 222] on abbr "23" at bounding box center [799, 222] width 8 height 9
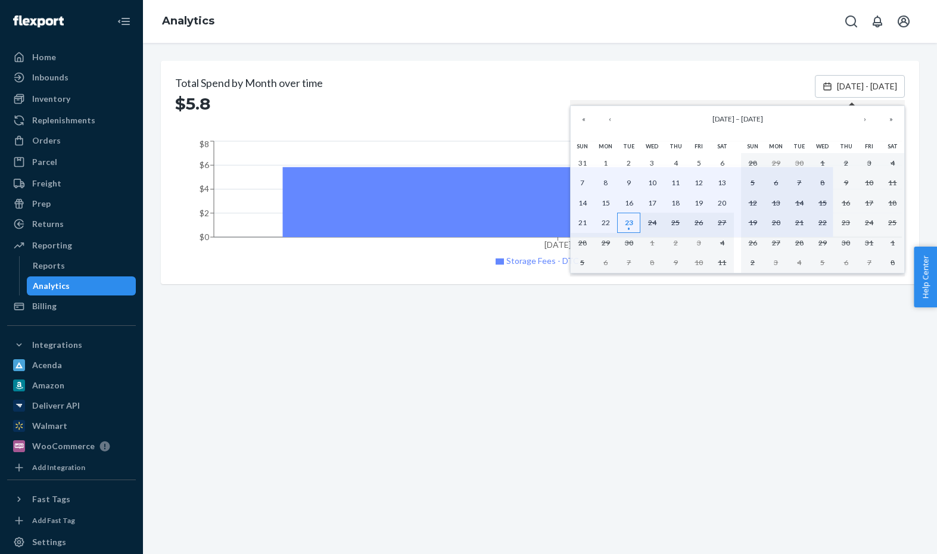
click at [631, 220] on abbr "23" at bounding box center [629, 222] width 8 height 9
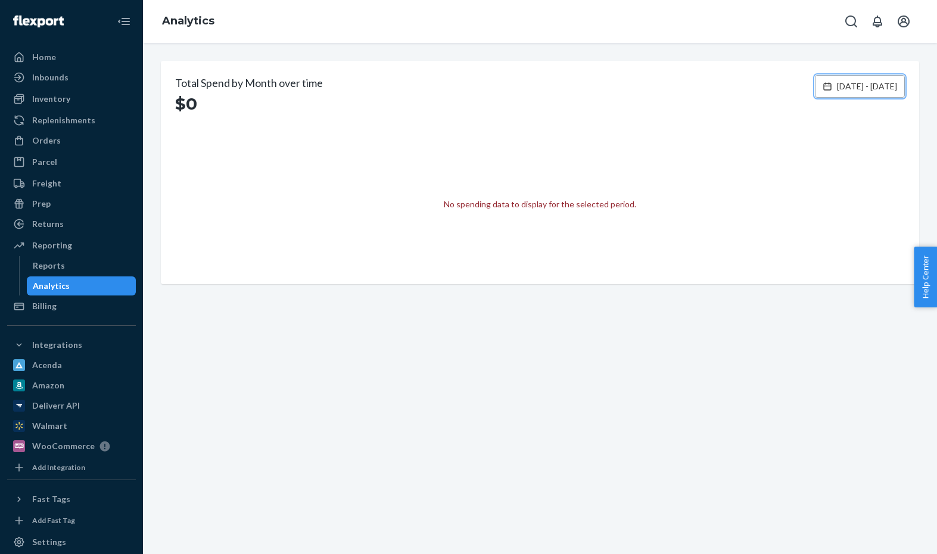
click at [837, 83] on span "Sep 23, 2025 - Sep 23, 2025" at bounding box center [867, 86] width 60 height 12
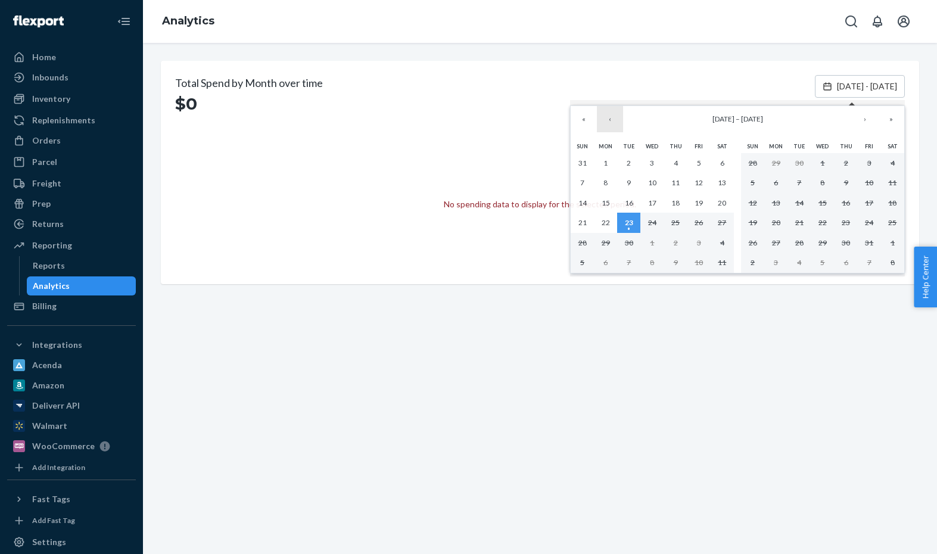
click at [610, 117] on button "‹" at bounding box center [610, 119] width 26 height 26
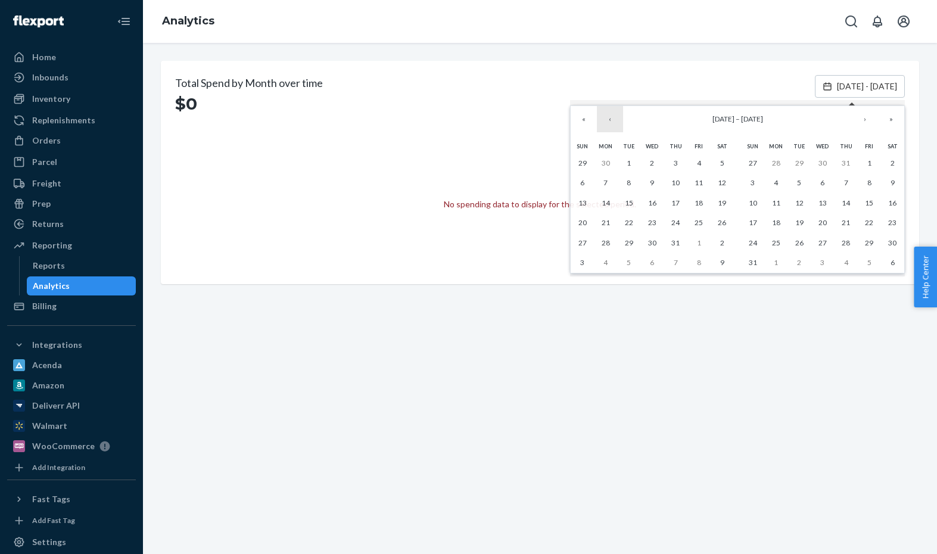
click at [610, 117] on button "‹" at bounding box center [610, 119] width 26 height 26
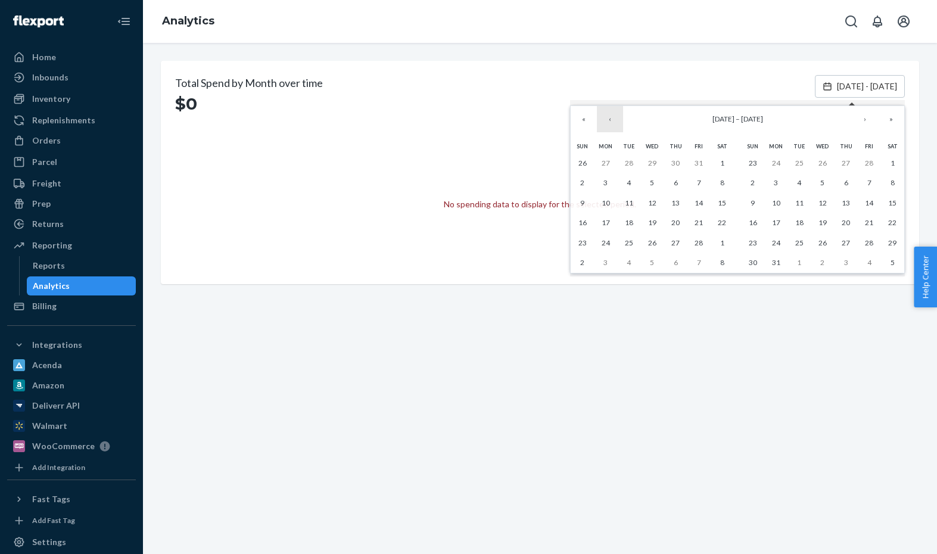
click at [610, 117] on button "‹" at bounding box center [610, 119] width 26 height 26
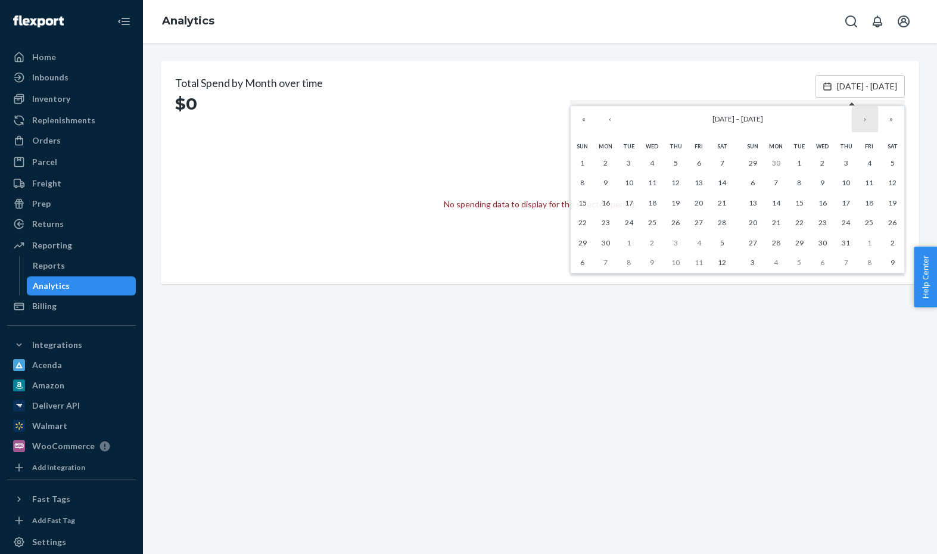
click at [864, 120] on button "›" at bounding box center [865, 119] width 26 height 26
click at [648, 160] on button "1" at bounding box center [651, 163] width 23 height 20
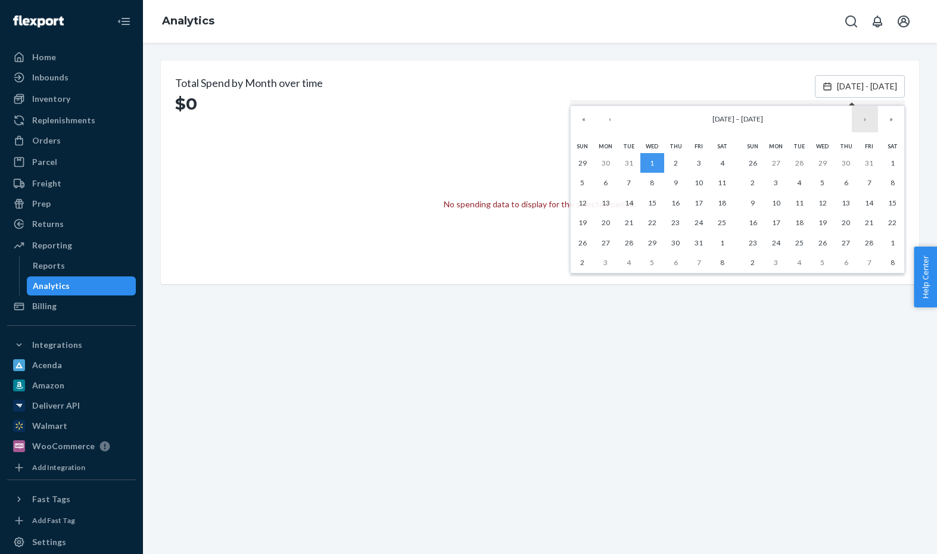
click at [867, 118] on button "›" at bounding box center [865, 119] width 26 height 26
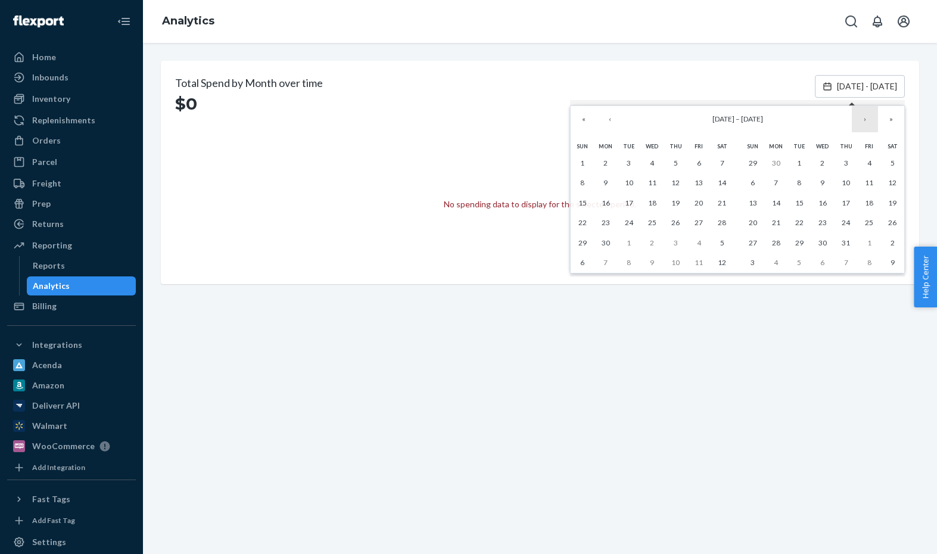
click at [867, 118] on button "›" at bounding box center [865, 119] width 26 height 26
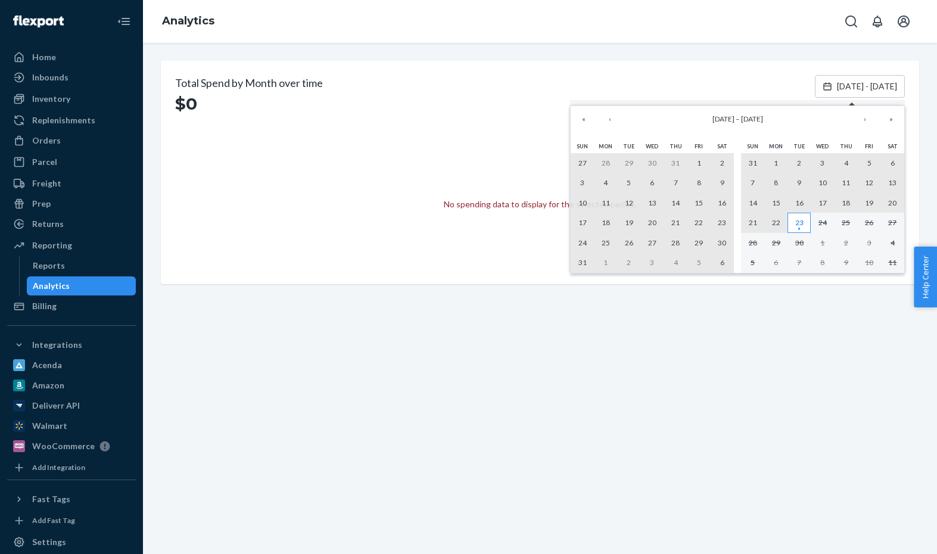
click at [797, 220] on abbr "23" at bounding box center [799, 222] width 8 height 9
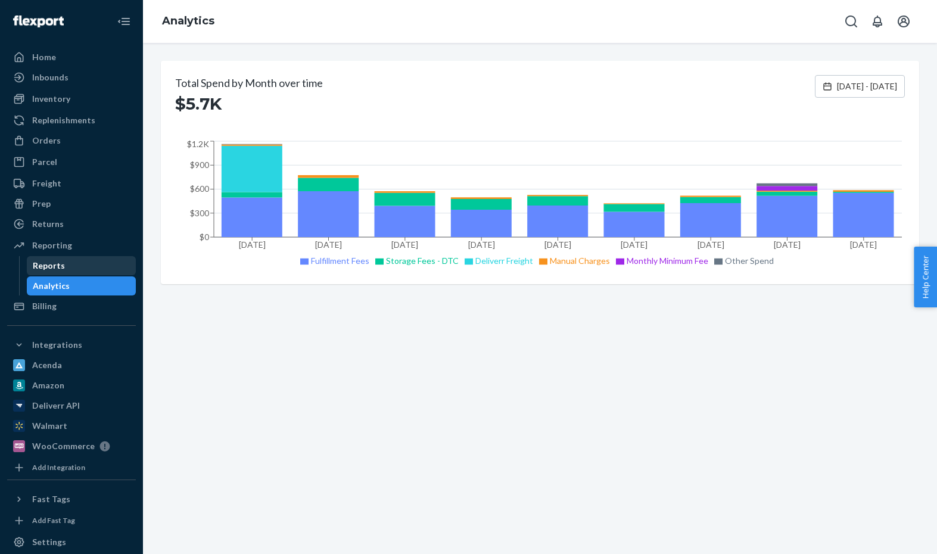
click at [59, 265] on div "Reports" at bounding box center [49, 266] width 32 height 12
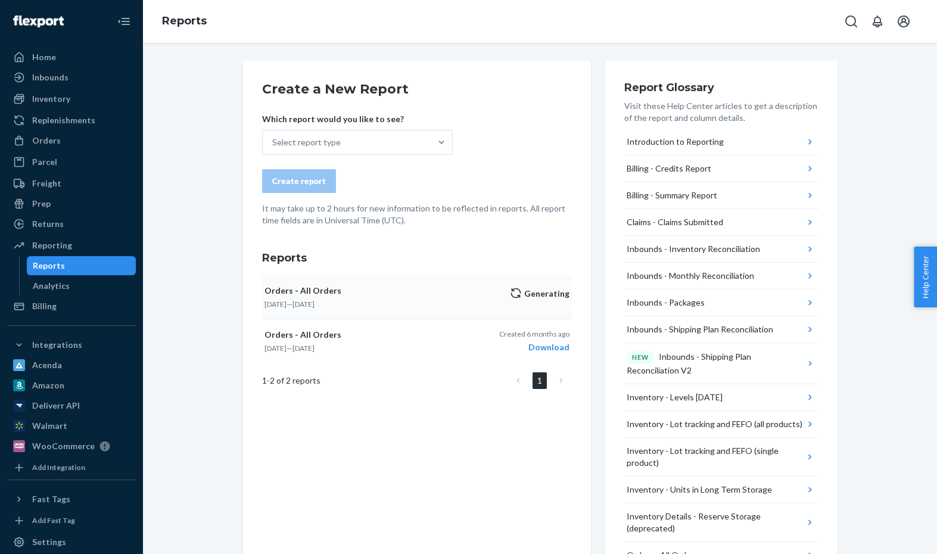
click at [521, 289] on icon "button" at bounding box center [516, 293] width 10 height 10
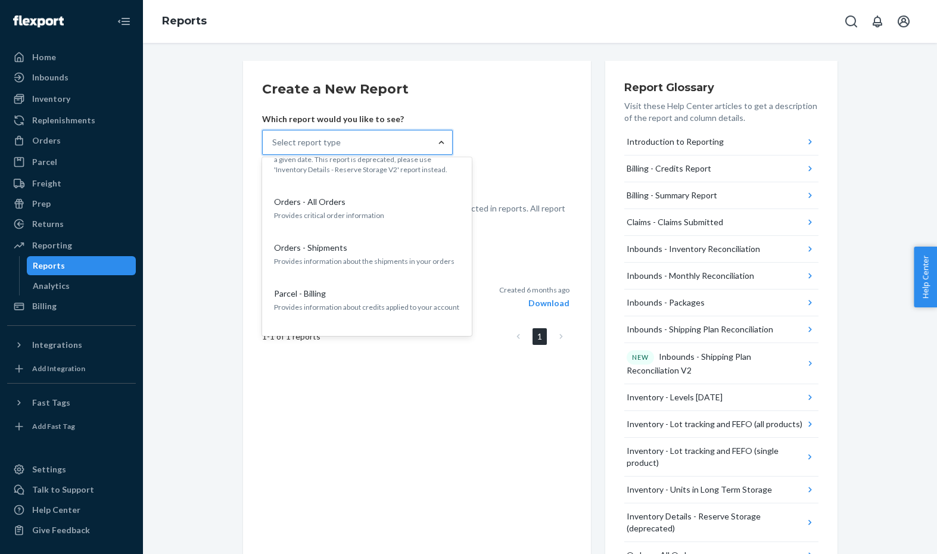
scroll to position [661, 0]
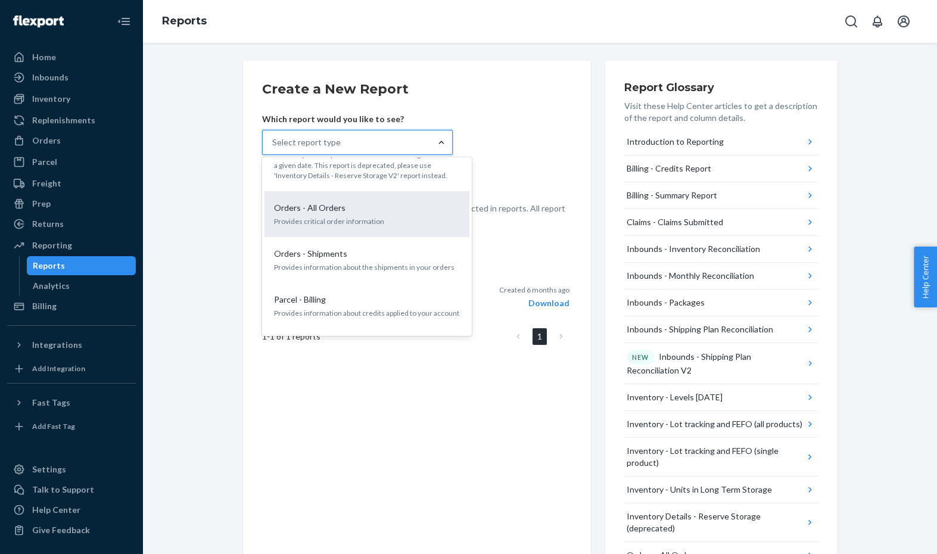
click at [336, 202] on p "Orders - All Orders" at bounding box center [309, 208] width 71 height 12
click at [273, 148] on input "option Orders - All Orders focused, 14 of 27. 27 results available. Use Up and …" at bounding box center [272, 142] width 1 height 12
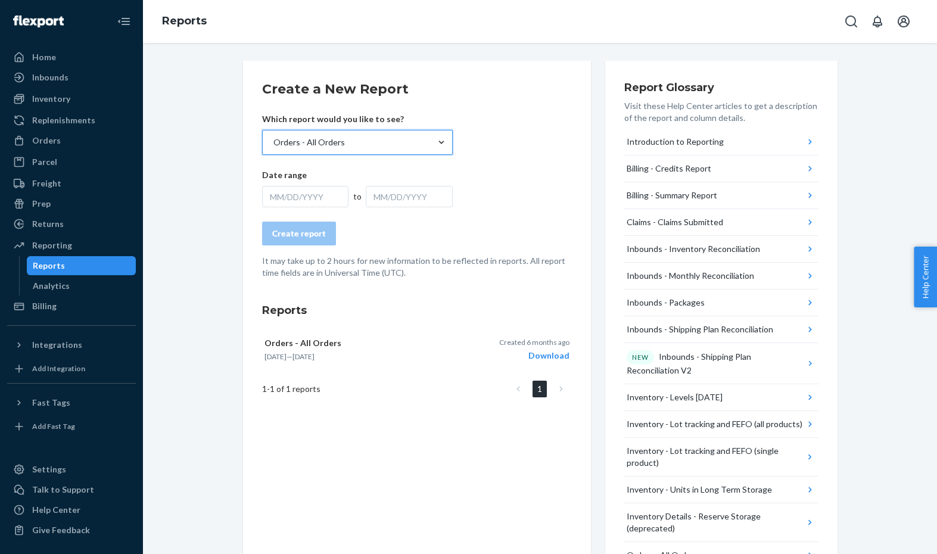
click at [312, 203] on div "MM/DD/YYYY" at bounding box center [305, 196] width 87 height 21
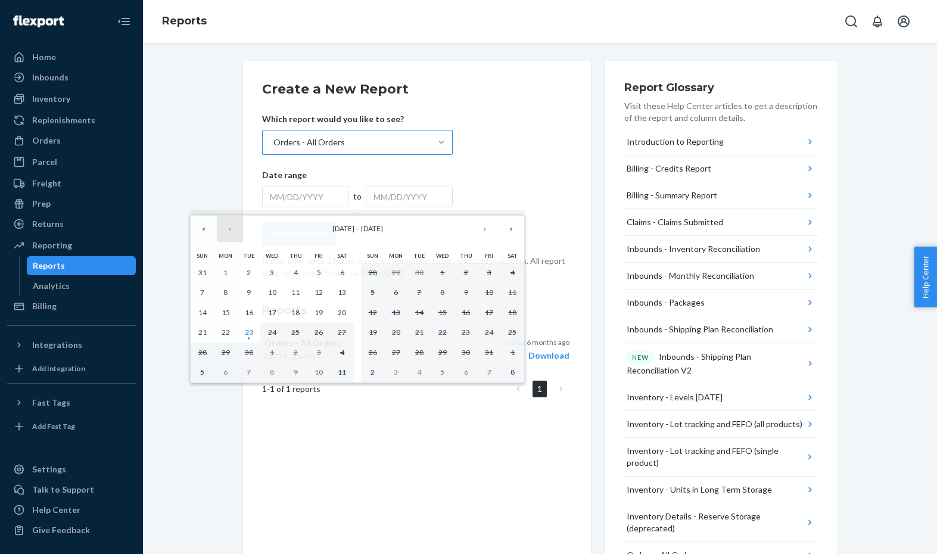
click at [229, 229] on button "‹" at bounding box center [230, 229] width 26 height 26
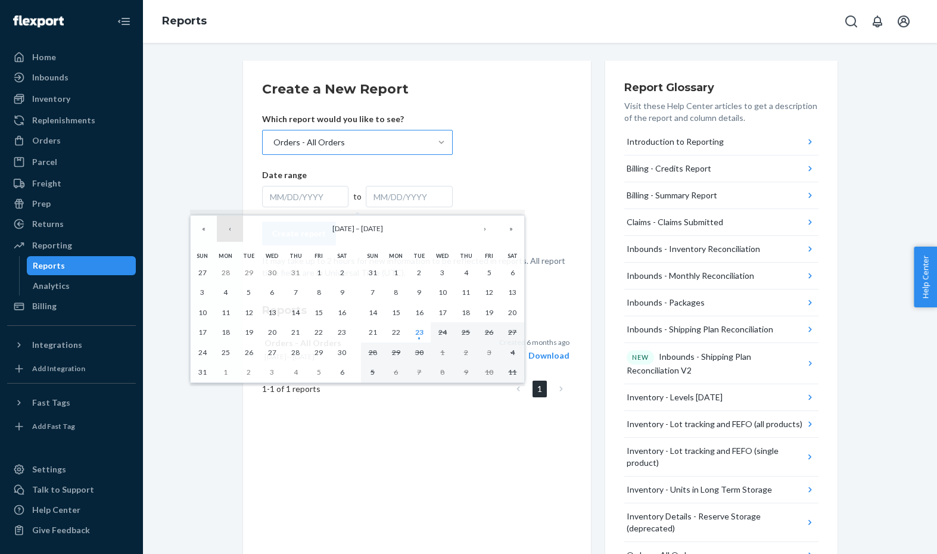
click at [229, 229] on button "‹" at bounding box center [230, 229] width 26 height 26
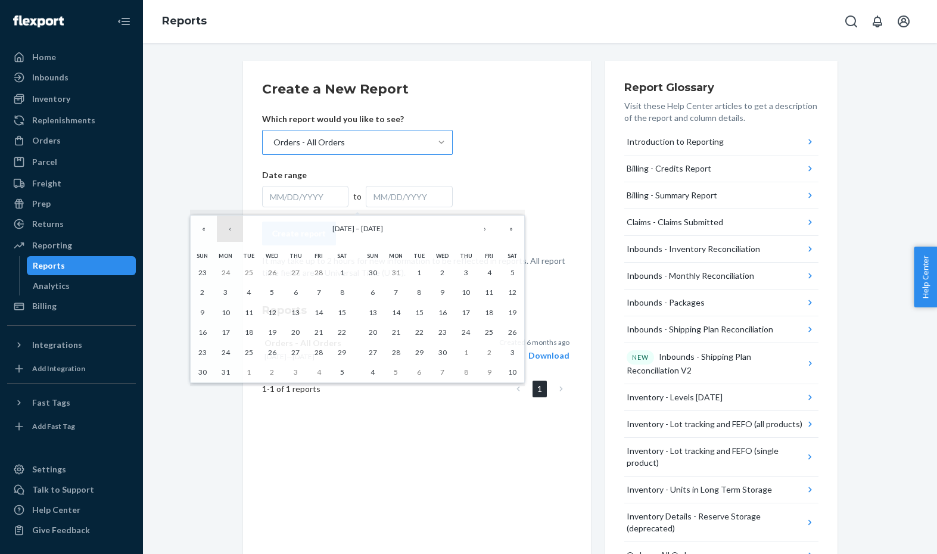
click at [226, 229] on button "‹" at bounding box center [230, 229] width 26 height 26
click at [229, 229] on button "‹" at bounding box center [230, 229] width 26 height 26
click at [269, 270] on button "1" at bounding box center [271, 273] width 23 height 20
click at [482, 227] on button "›" at bounding box center [485, 229] width 26 height 26
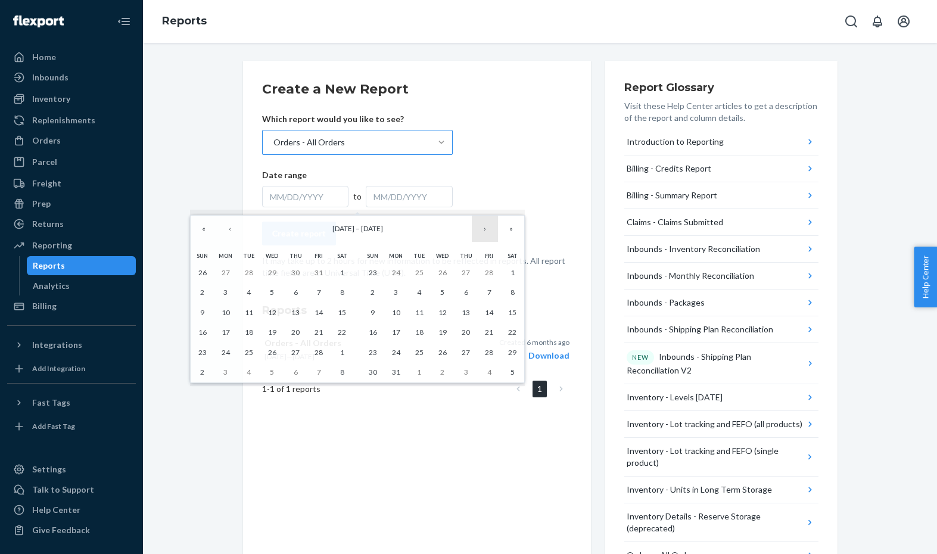
click at [482, 227] on button "›" at bounding box center [485, 229] width 26 height 26
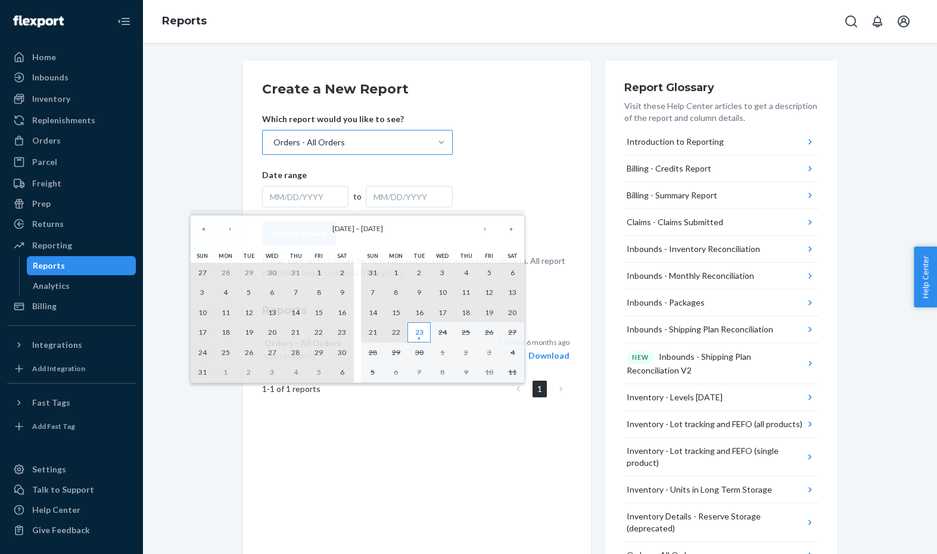
click at [419, 332] on abbr "23" at bounding box center [419, 332] width 8 height 9
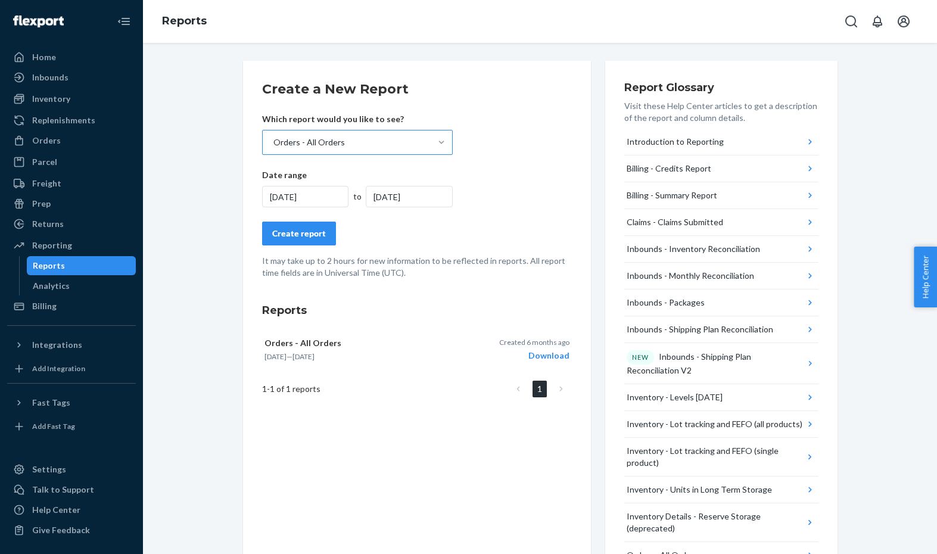
click at [303, 233] on div "Create report" at bounding box center [299, 234] width 54 height 12
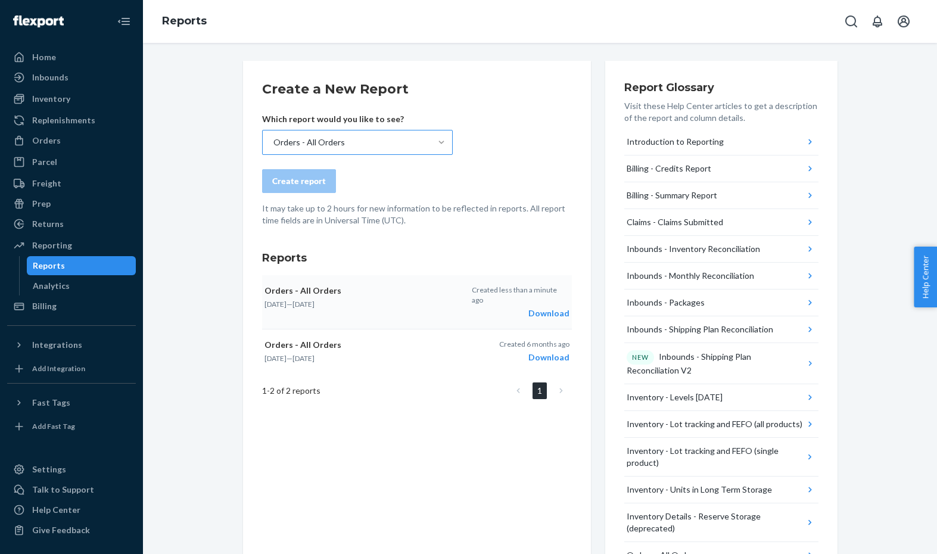
click at [539, 307] on div "Download" at bounding box center [520, 313] width 97 height 12
click at [55, 281] on div "Analytics" at bounding box center [51, 286] width 37 height 12
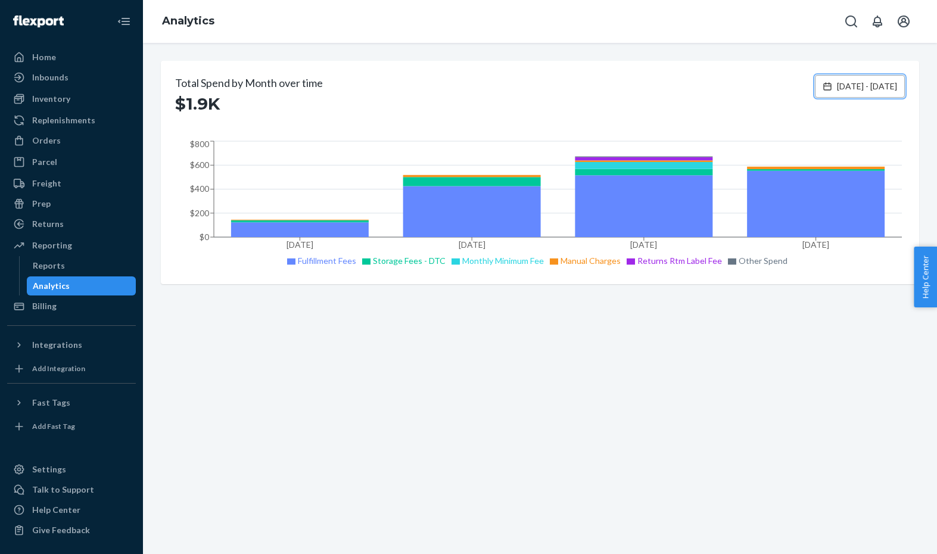
click at [837, 89] on span "[DATE] - [DATE]" at bounding box center [867, 86] width 60 height 12
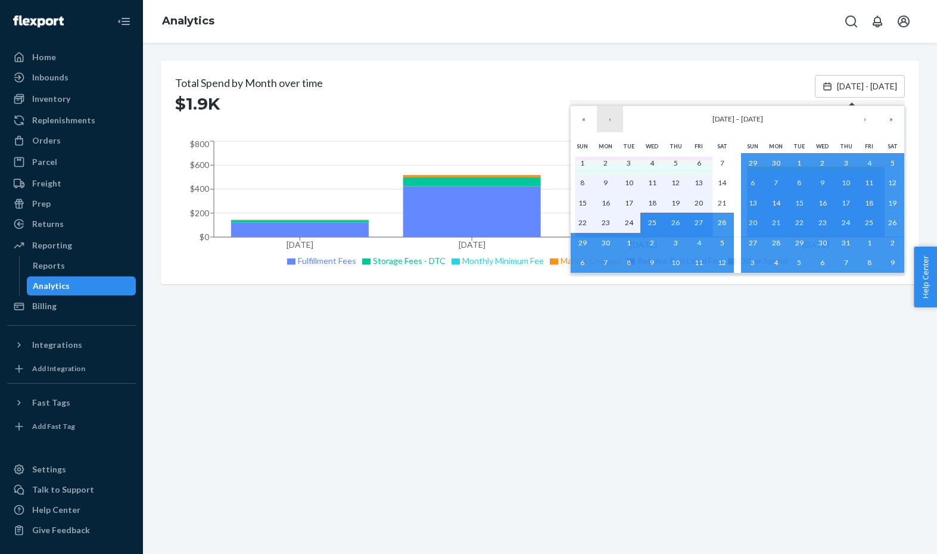
click at [612, 118] on button "‹" at bounding box center [610, 119] width 26 height 26
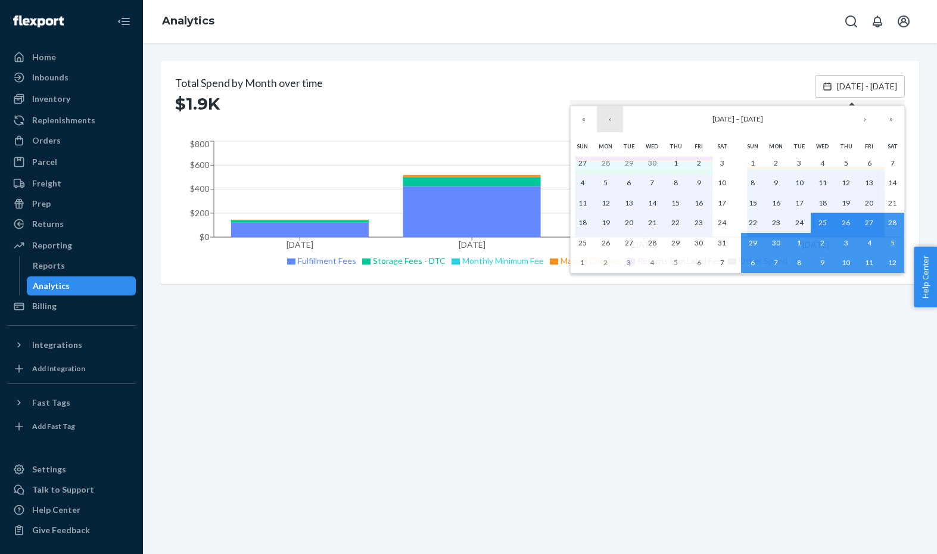
click at [612, 118] on button "‹" at bounding box center [610, 119] width 26 height 26
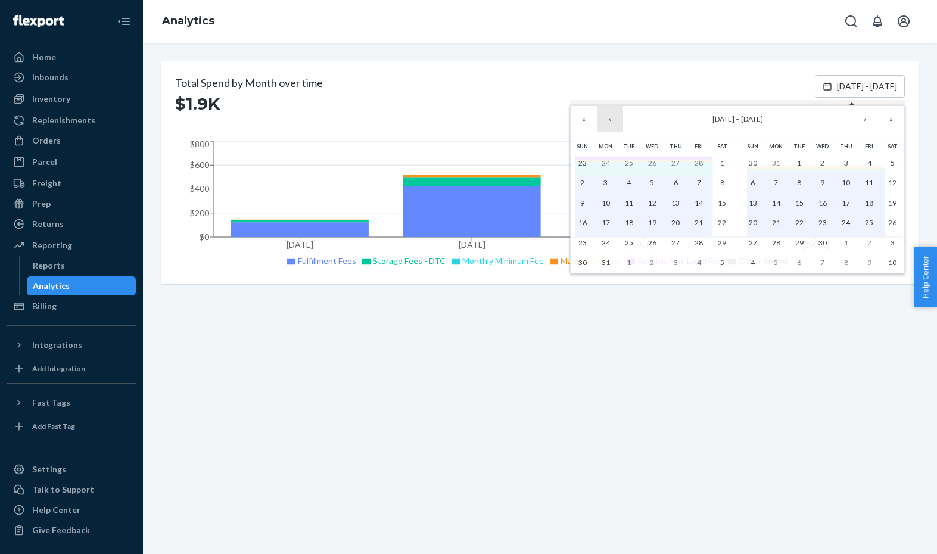
click at [612, 118] on button "‹" at bounding box center [610, 119] width 26 height 26
click at [652, 161] on abbr "1" at bounding box center [652, 162] width 4 height 9
click at [860, 122] on button "›" at bounding box center [865, 119] width 26 height 26
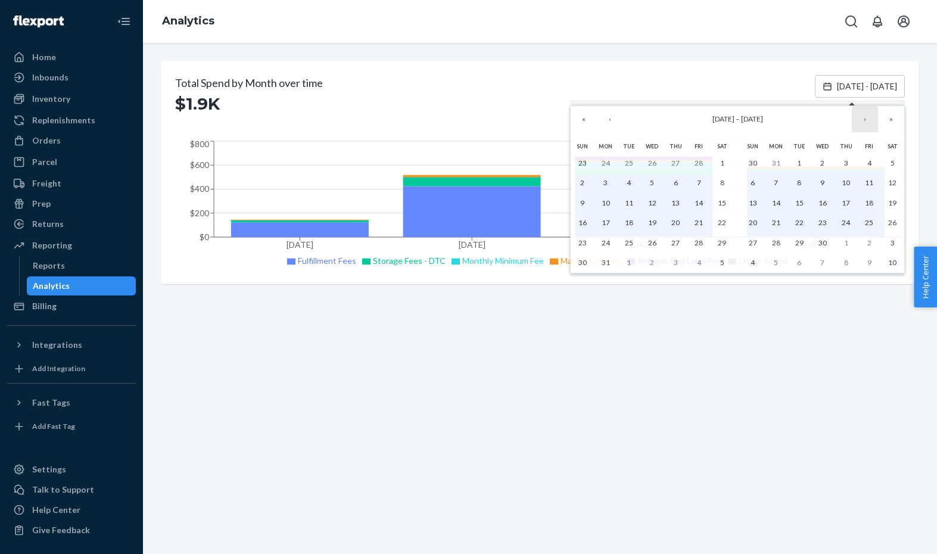
click at [860, 122] on button "›" at bounding box center [865, 119] width 26 height 26
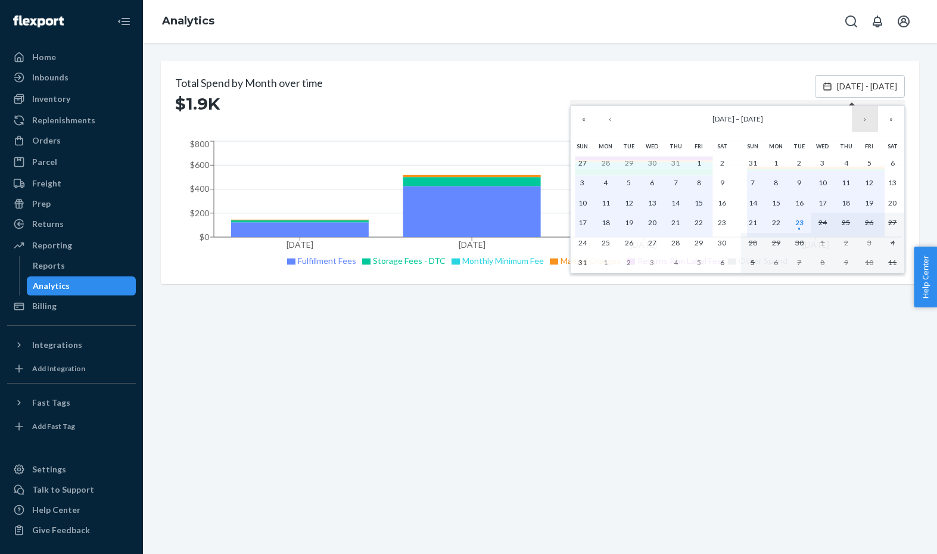
click at [860, 122] on button "›" at bounding box center [865, 119] width 26 height 26
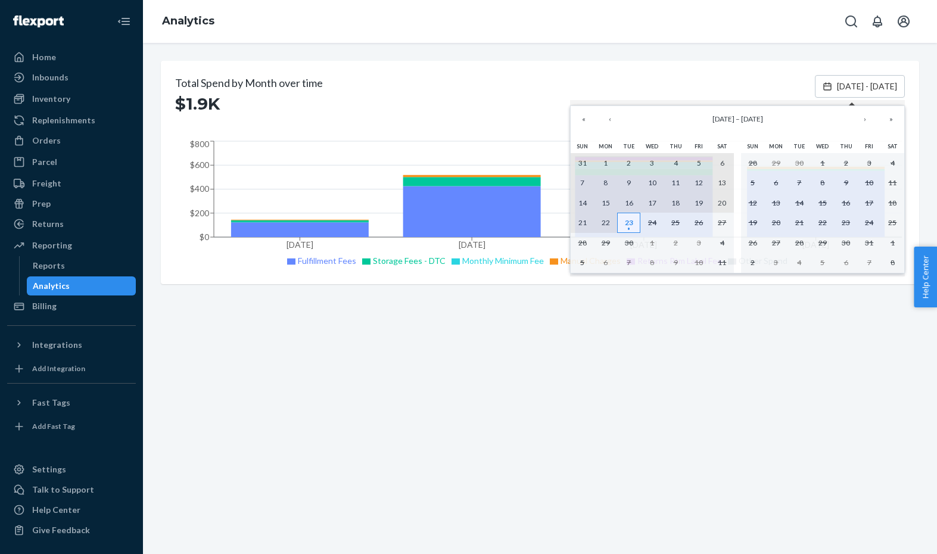
click at [625, 222] on abbr "23" at bounding box center [629, 222] width 8 height 9
